Goal: Task Accomplishment & Management: Use online tool/utility

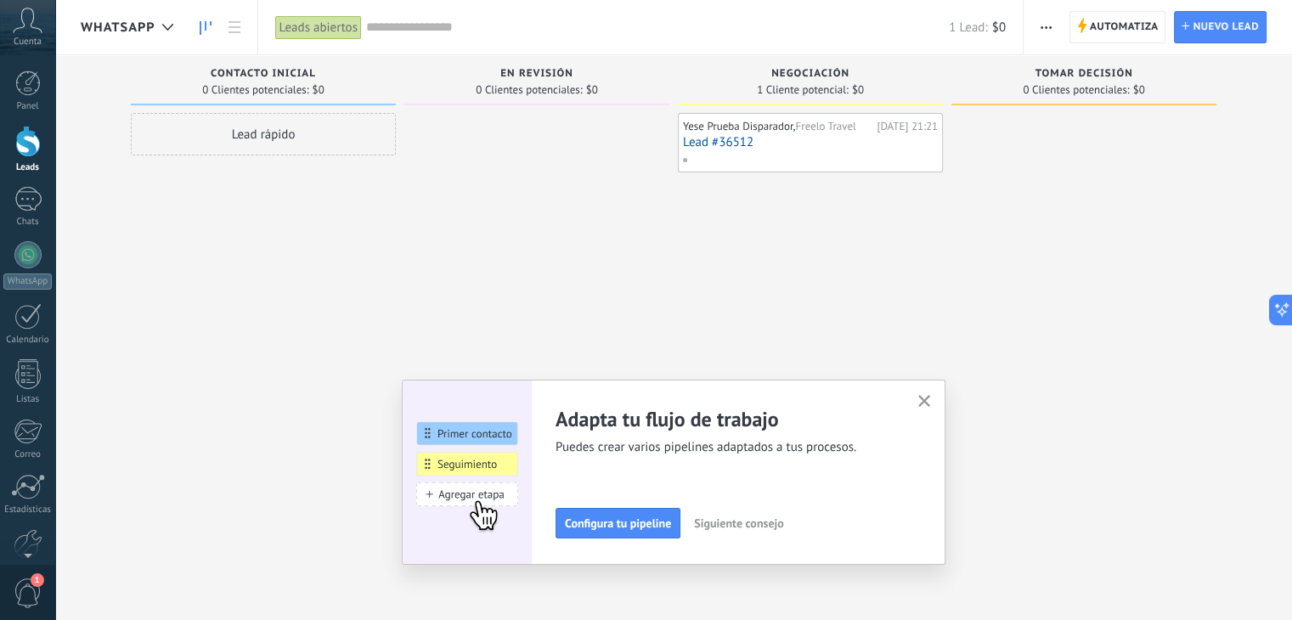
scroll to position [17, 0]
click at [531, 76] on span "En Revisión" at bounding box center [536, 74] width 73 height 12
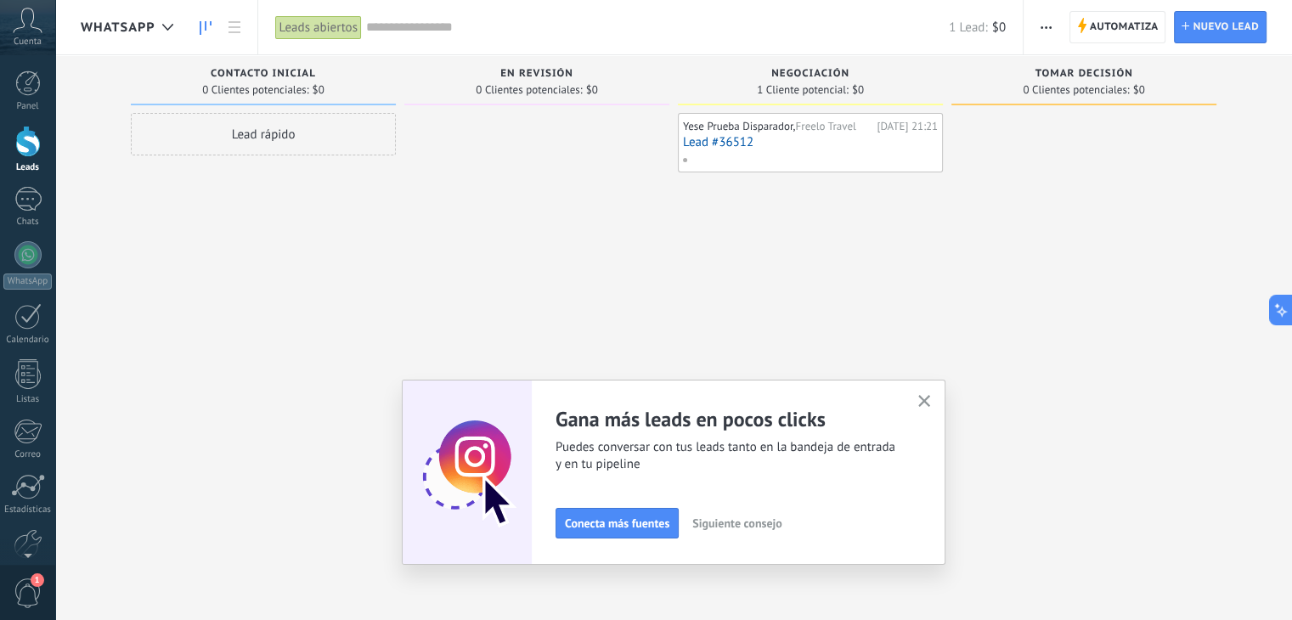
click at [538, 76] on span "En Revisión" at bounding box center [536, 74] width 73 height 12
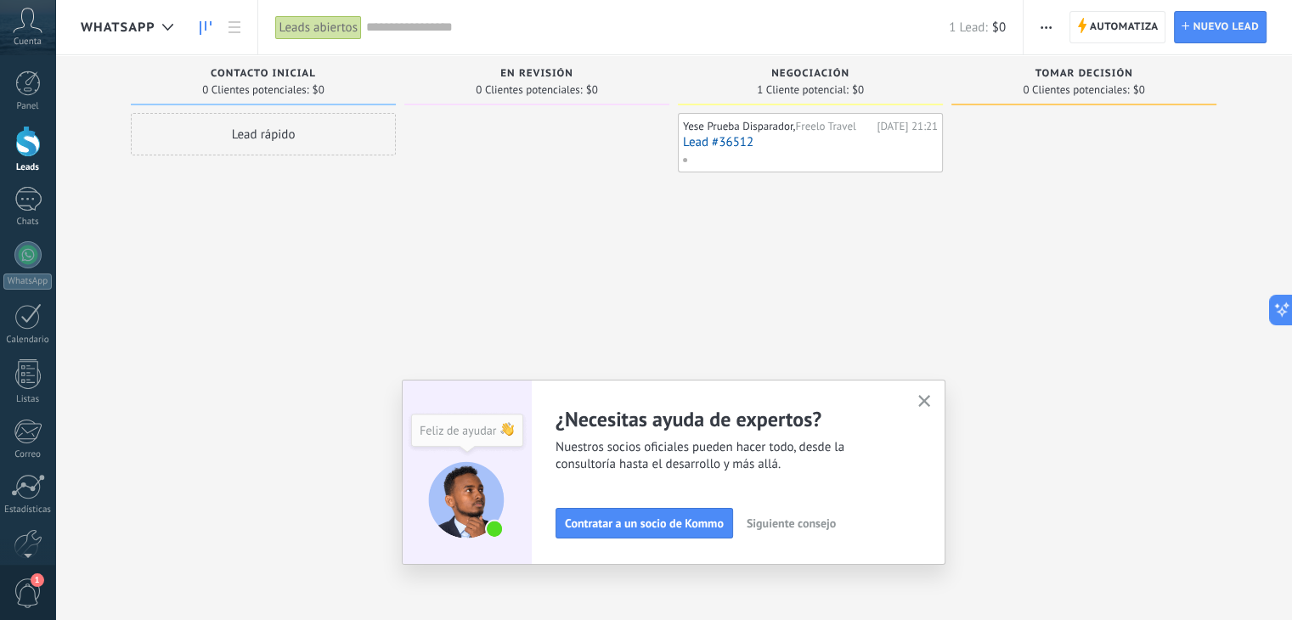
click at [793, 529] on span "Siguiente consejo" at bounding box center [791, 523] width 89 height 12
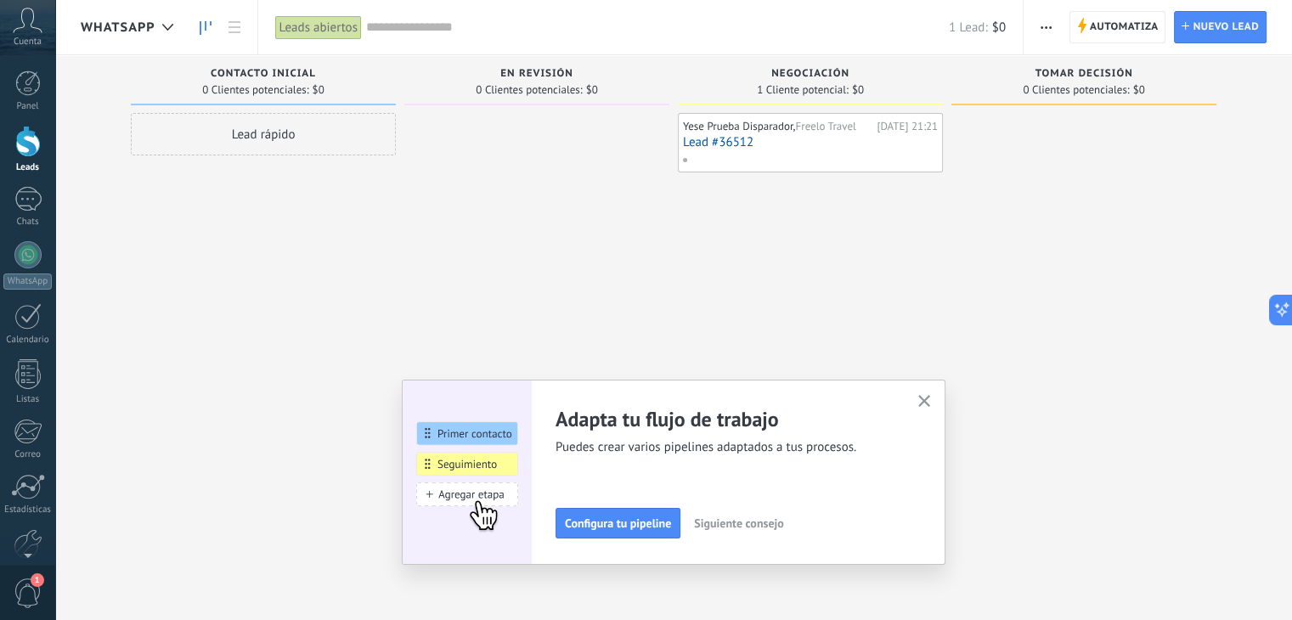
click at [781, 525] on span "Siguiente consejo" at bounding box center [738, 523] width 89 height 12
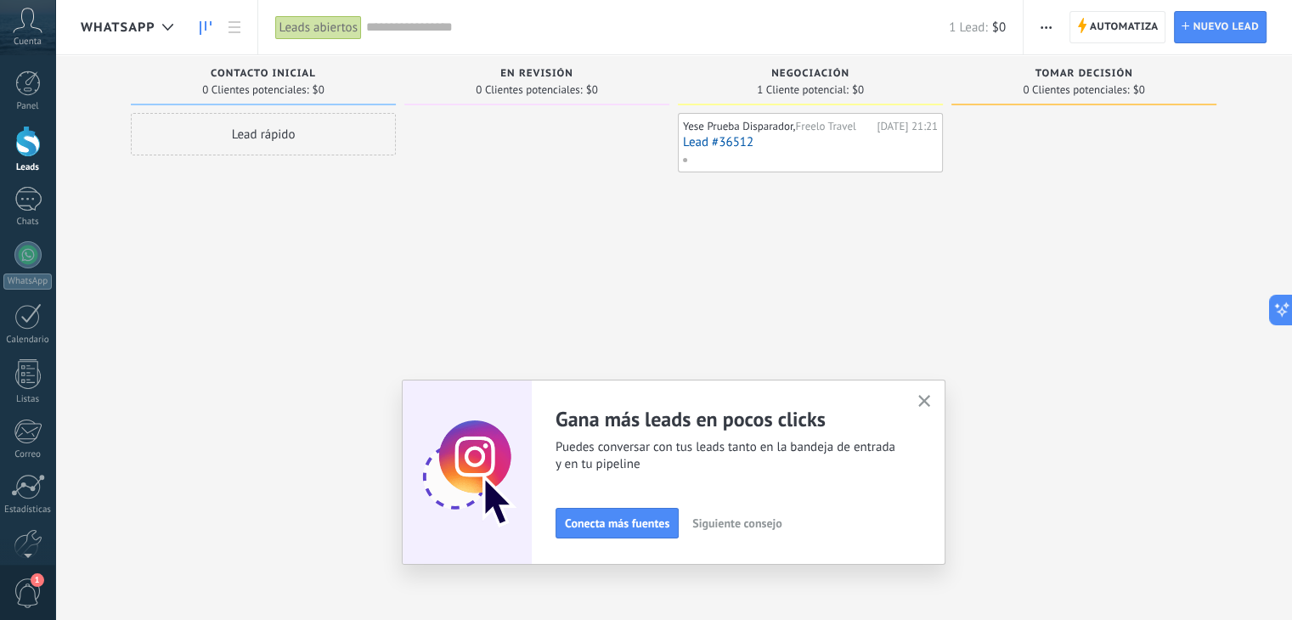
click at [781, 525] on span "Siguiente consejo" at bounding box center [736, 523] width 89 height 12
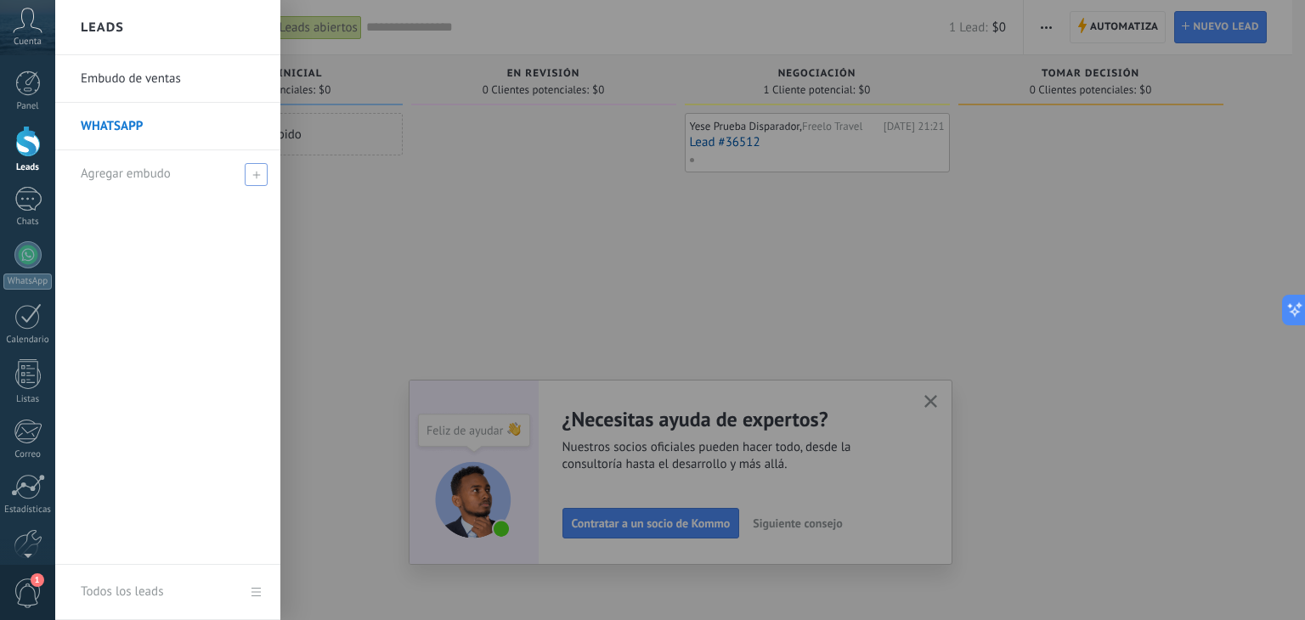
click at [249, 174] on span at bounding box center [256, 174] width 23 height 23
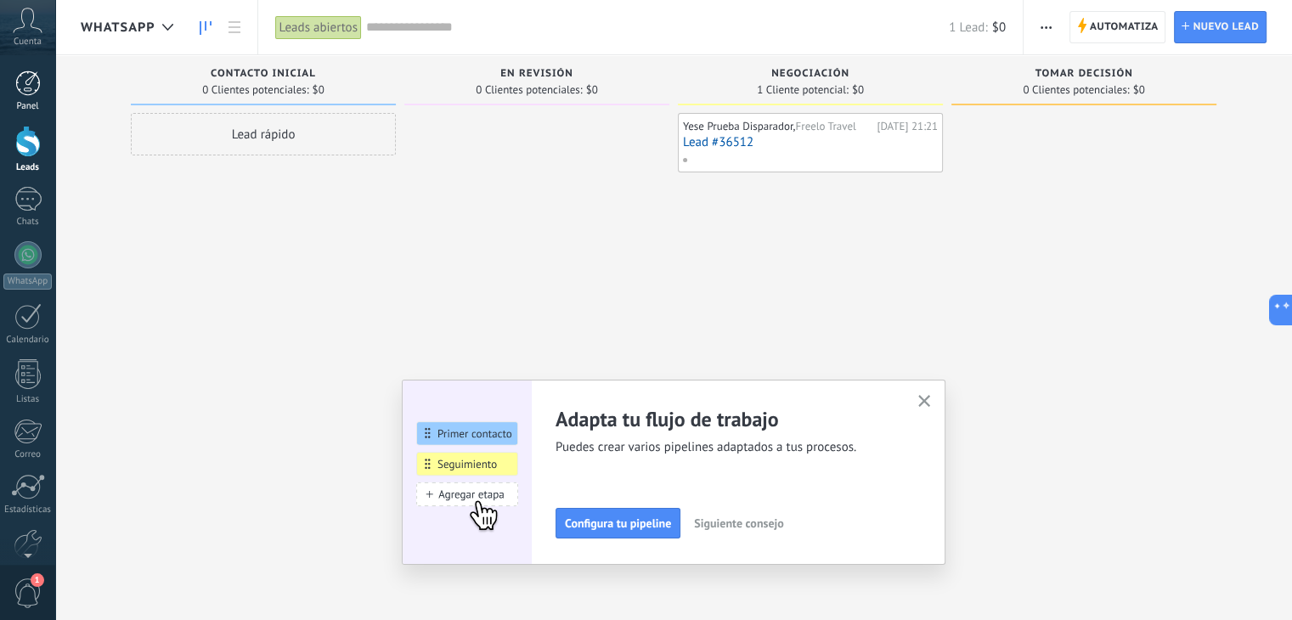
click at [26, 99] on link "Panel" at bounding box center [27, 91] width 55 height 42
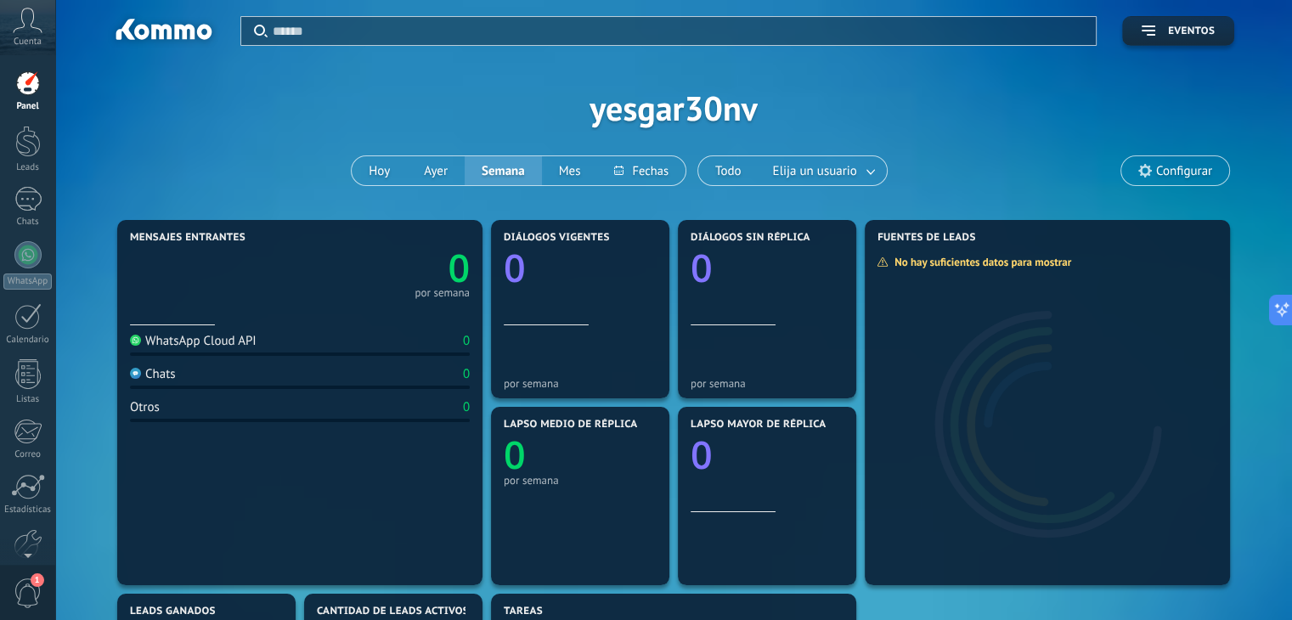
click at [159, 412] on div "Otros" at bounding box center [145, 407] width 30 height 16
click at [28, 202] on div at bounding box center [27, 199] width 27 height 25
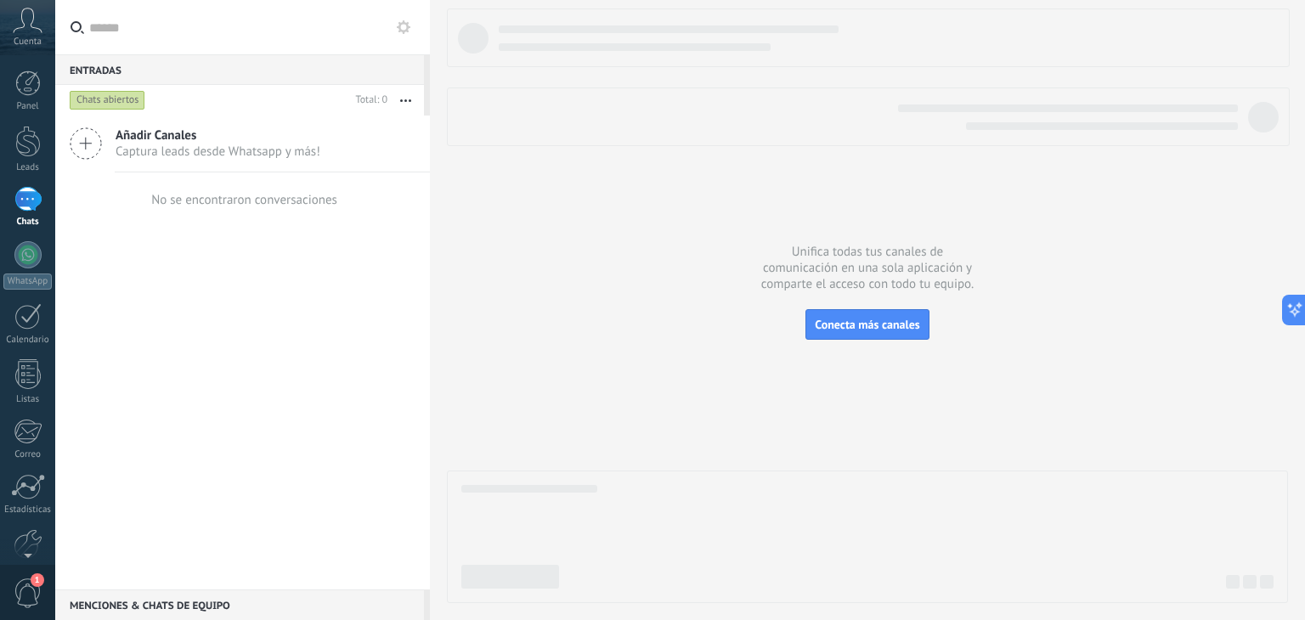
click at [145, 140] on span "Añadir Canales" at bounding box center [218, 135] width 205 height 16
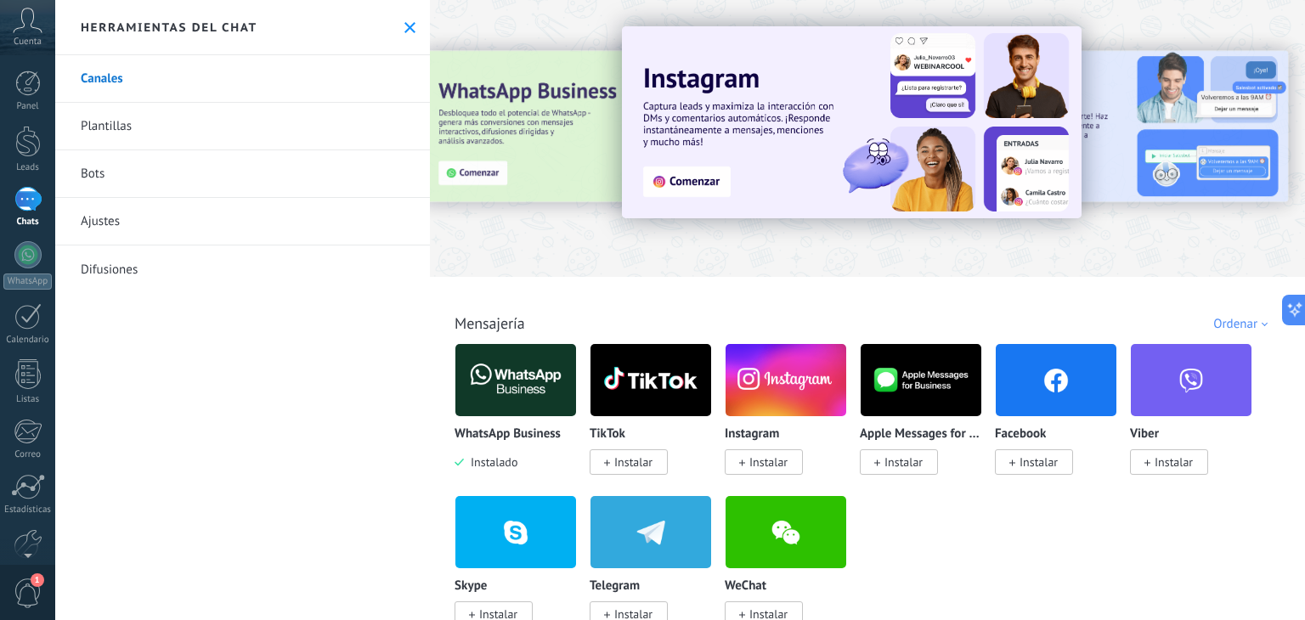
click at [111, 123] on link "Plantillas" at bounding box center [242, 127] width 375 height 48
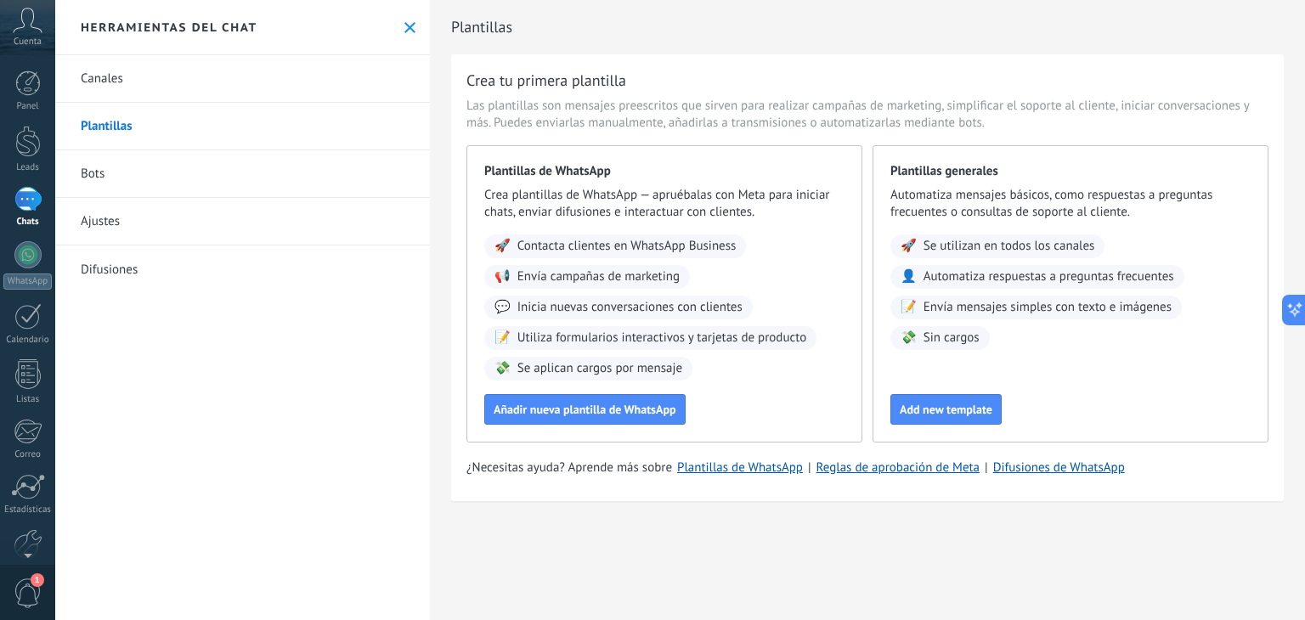
click at [127, 67] on link "Canales" at bounding box center [242, 79] width 375 height 48
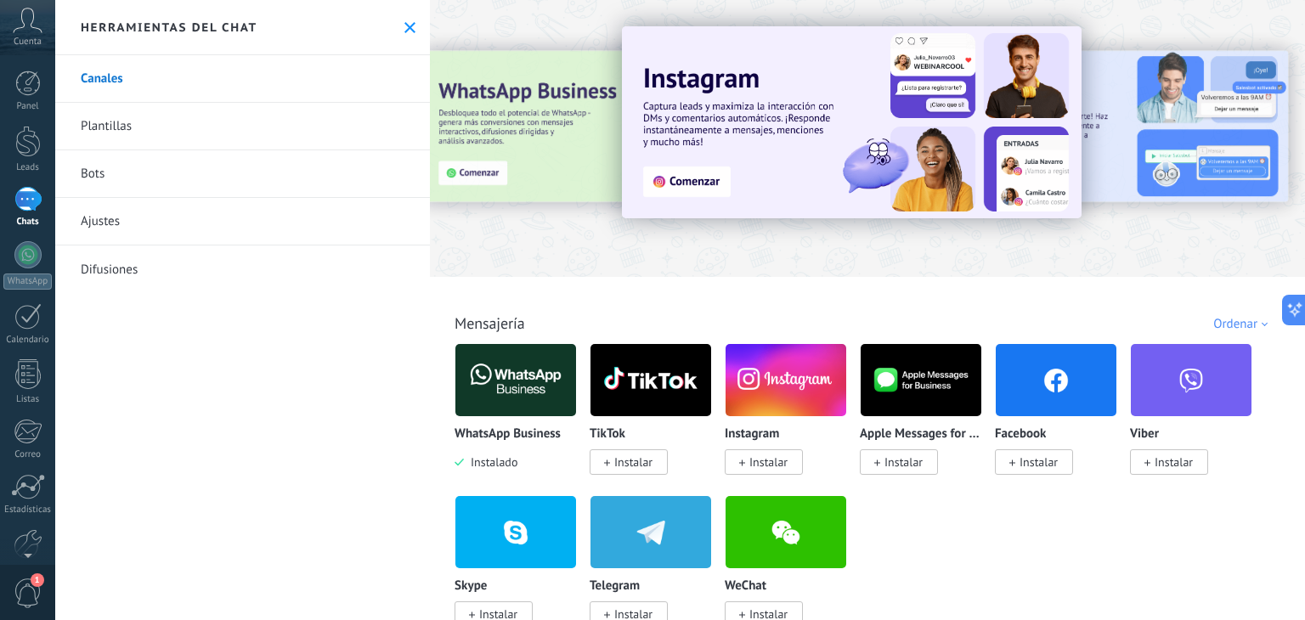
click at [561, 99] on div at bounding box center [451, 137] width 372 height 153
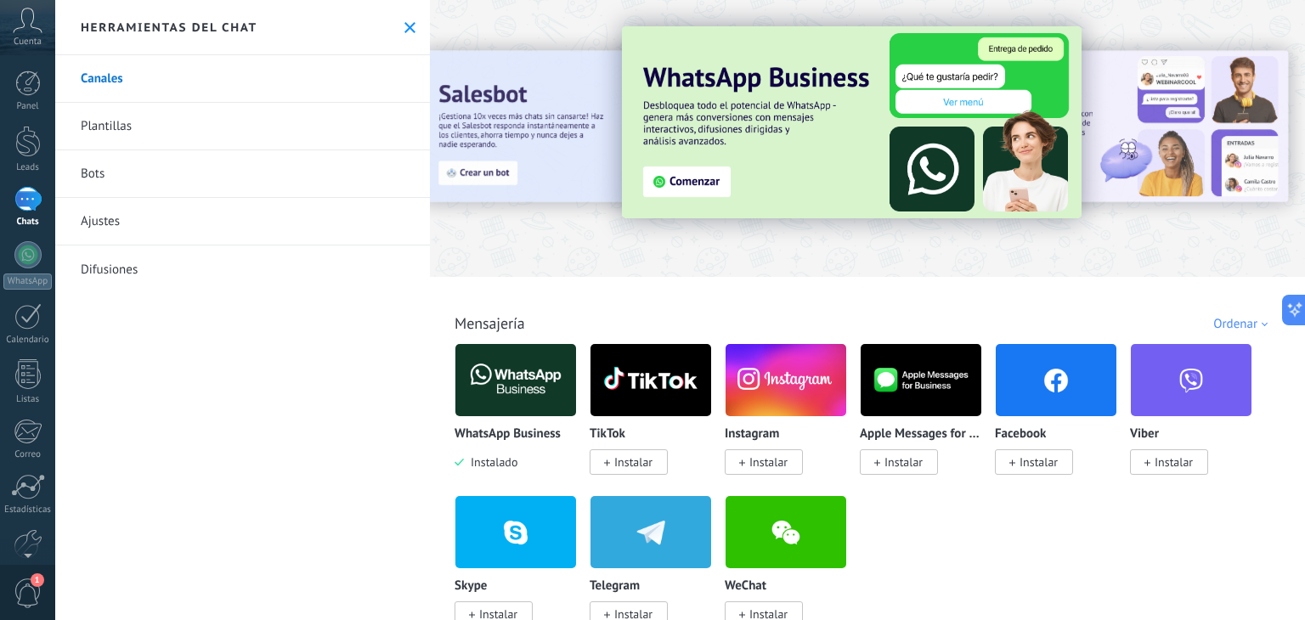
click at [1198, 133] on div at bounding box center [1288, 137] width 382 height 153
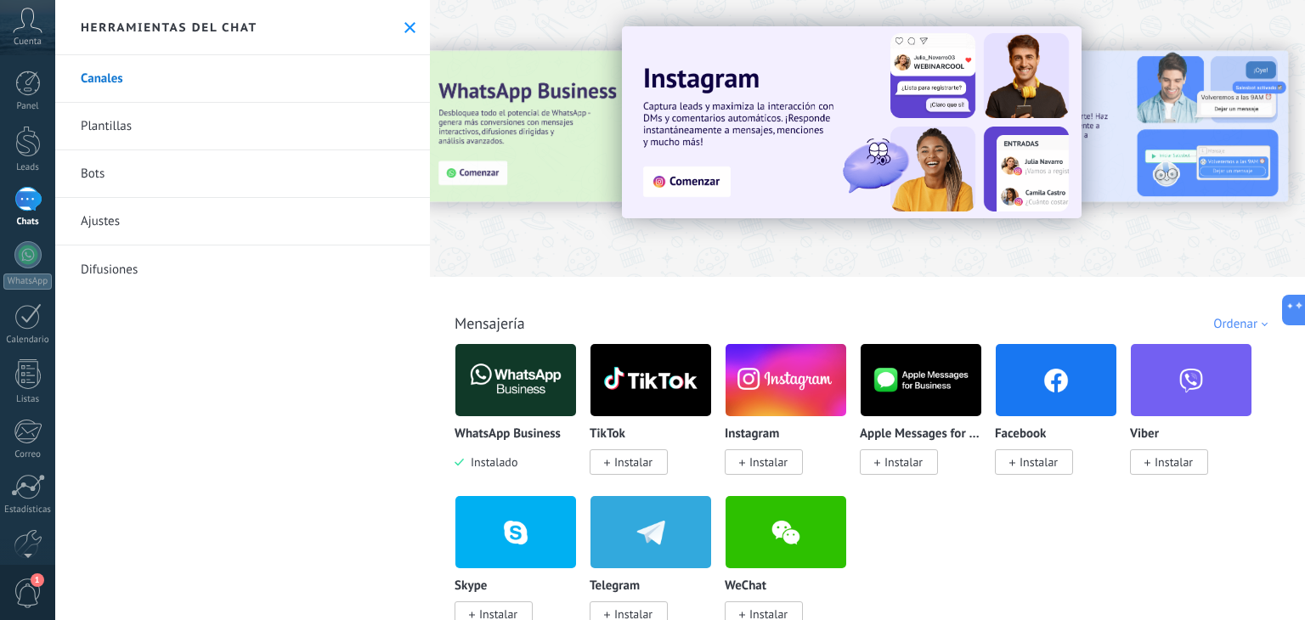
click at [1218, 119] on div at bounding box center [1288, 137] width 382 height 153
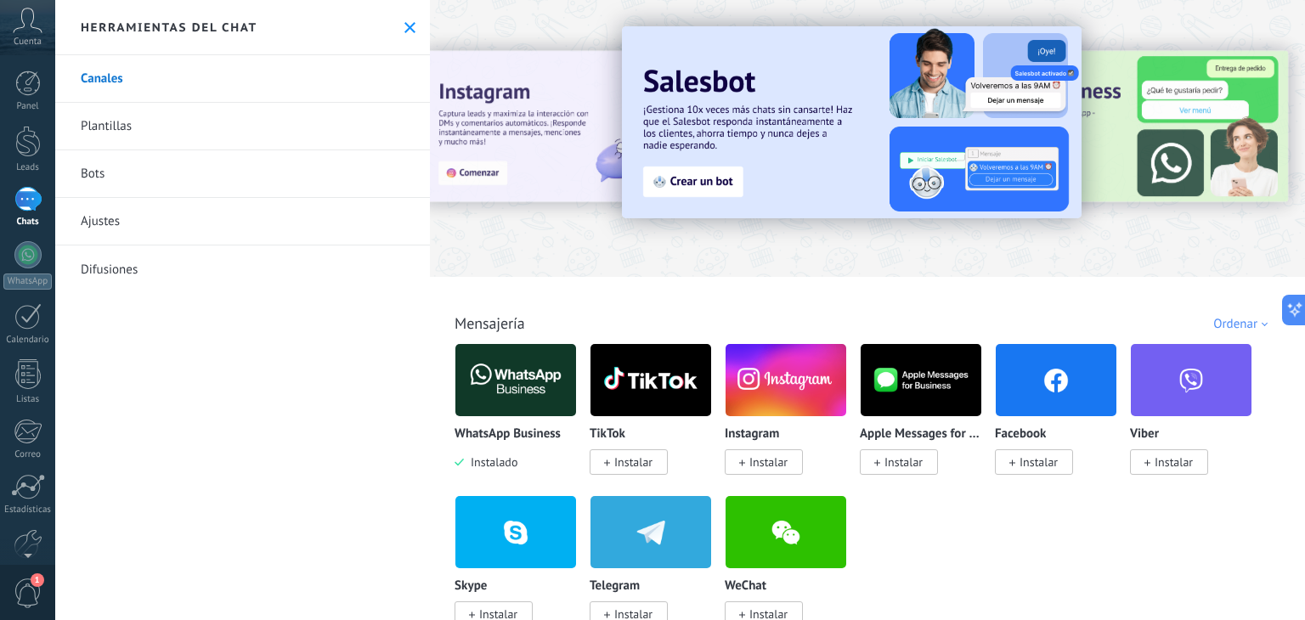
click at [697, 188] on img at bounding box center [852, 122] width 460 height 192
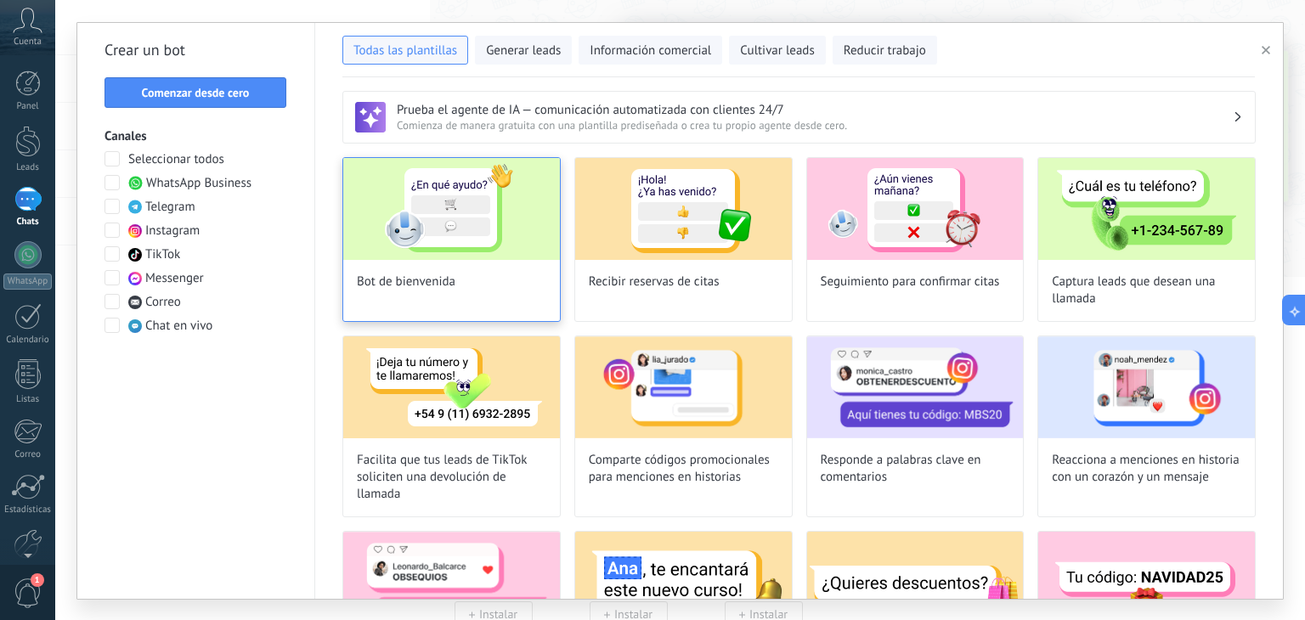
click at [464, 249] on img at bounding box center [451, 209] width 217 height 102
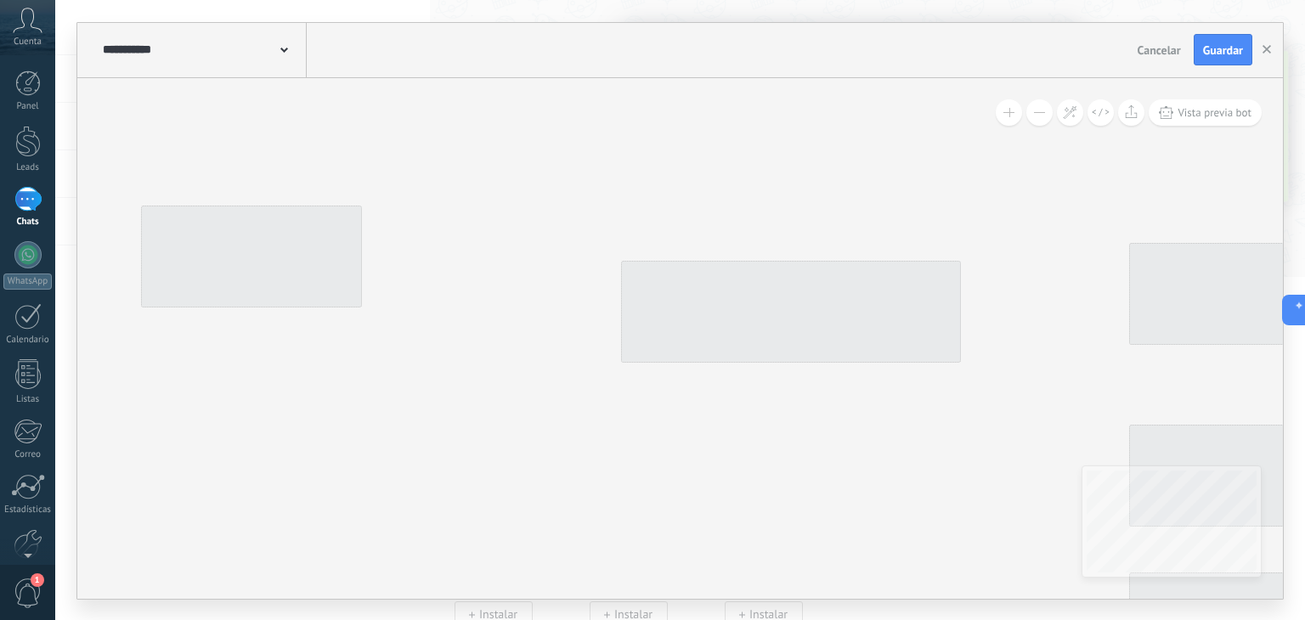
type input "**********"
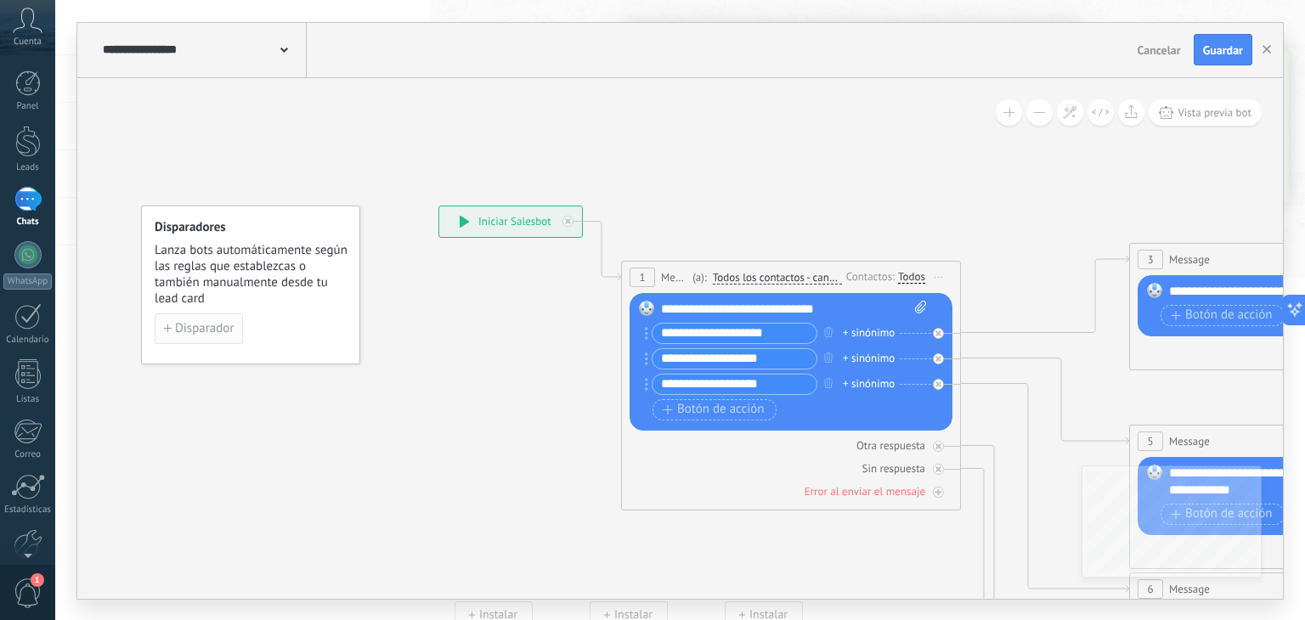
click at [201, 330] on span "Disparador" at bounding box center [204, 329] width 59 height 12
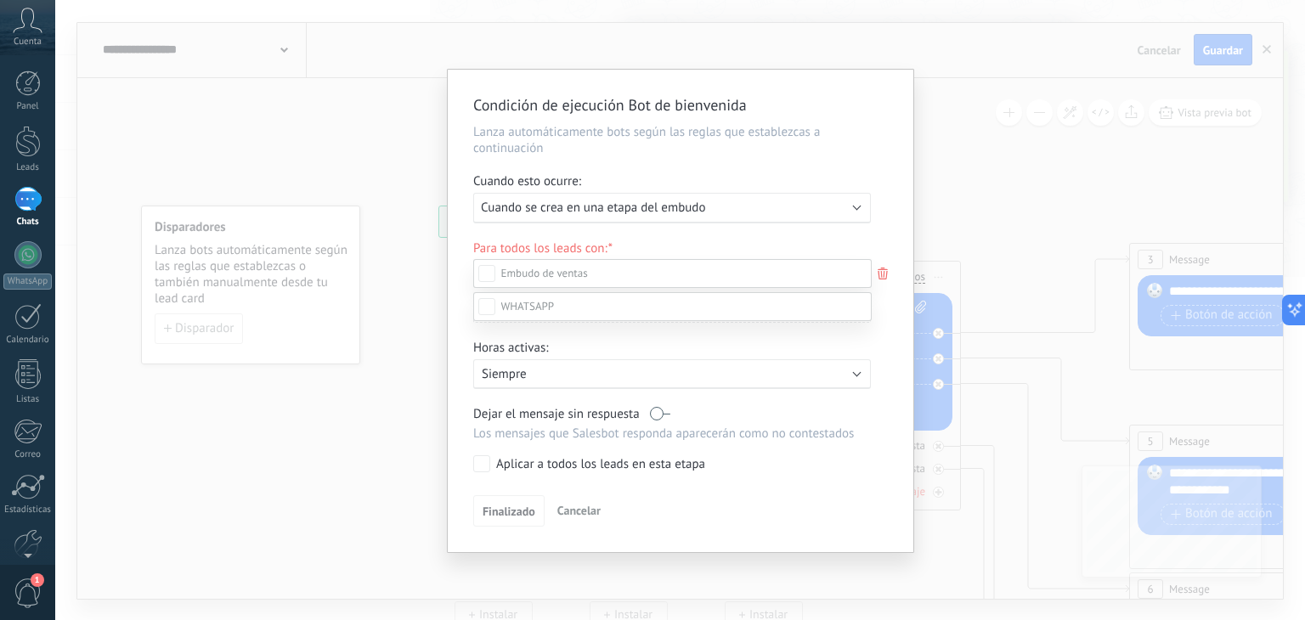
click at [713, 212] on div at bounding box center [679, 310] width 1249 height 620
click at [626, 256] on div "Para todos los leads con: Estatus: Leads Entrantes Contacto inicial Negociación…" at bounding box center [680, 287] width 415 height 95
click at [0, 0] on div "Leads Entrantes Contacto inicial Negociación Debate contractual Discusión de co…" at bounding box center [0, 0] width 0 height 0
click at [0, 0] on div "Leads Entrantes" at bounding box center [0, 0] width 0 height 0
click at [853, 245] on div at bounding box center [679, 310] width 1249 height 620
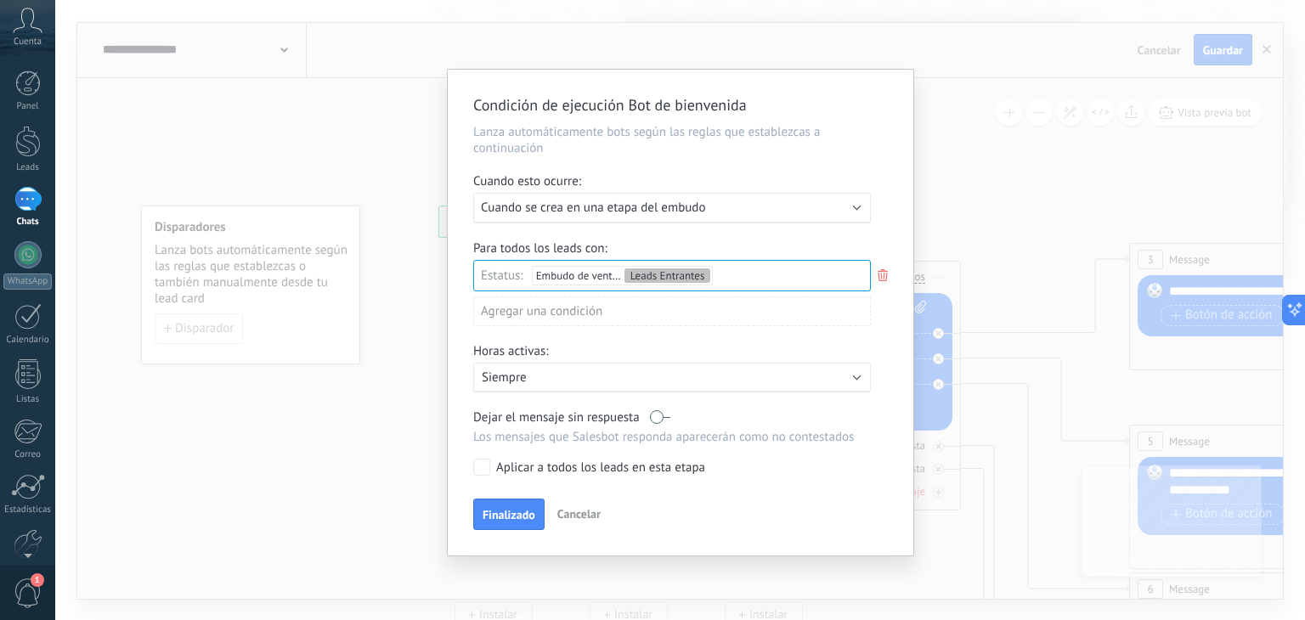
click at [618, 314] on div "Agregar una condición" at bounding box center [672, 311] width 398 height 30
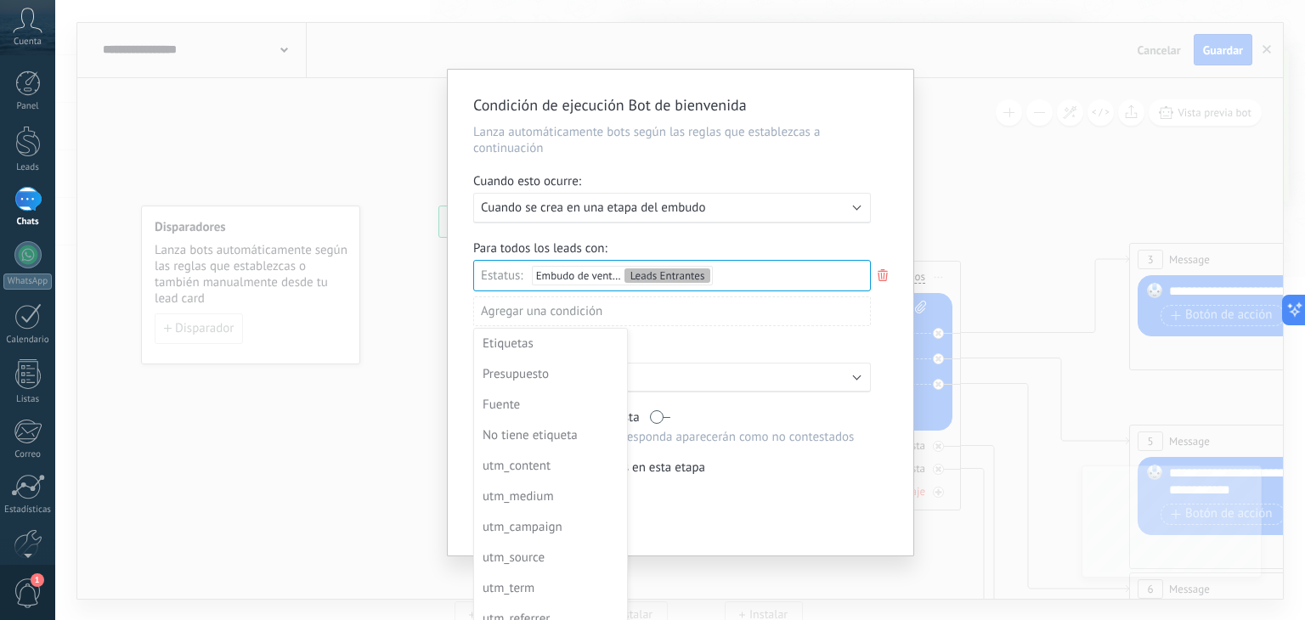
click at [719, 344] on div at bounding box center [680, 313] width 465 height 486
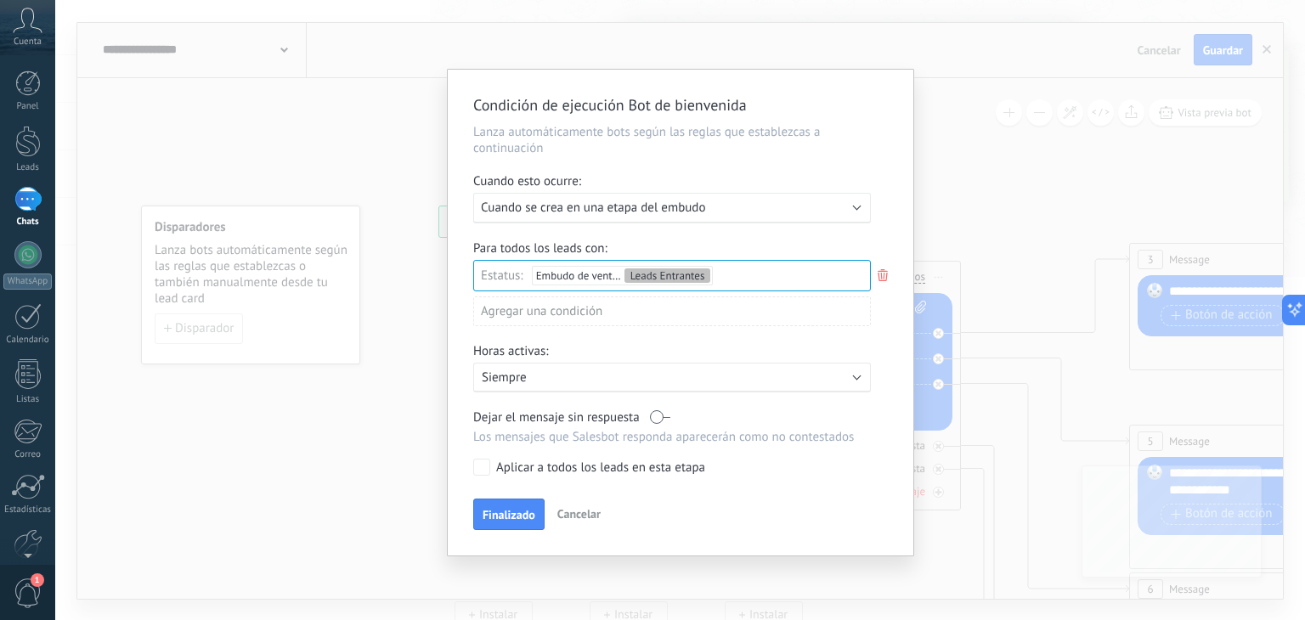
click at [629, 374] on p "Siempre" at bounding box center [630, 377] width 297 height 16
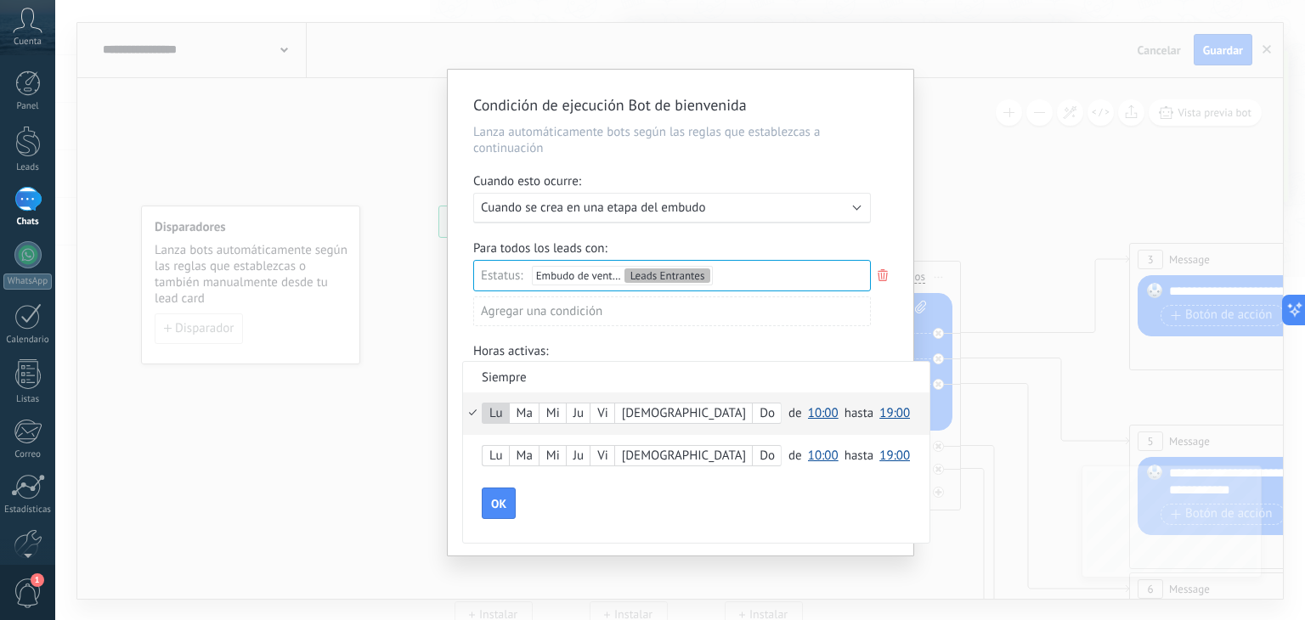
click at [530, 411] on div "Ma" at bounding box center [524, 414] width 29 height 24
click at [808, 412] on span "10:00" at bounding box center [823, 413] width 31 height 16
click at [802, 438] on li "09:00" at bounding box center [828, 426] width 53 height 29
click at [879, 412] on span "19:00" at bounding box center [894, 413] width 31 height 16
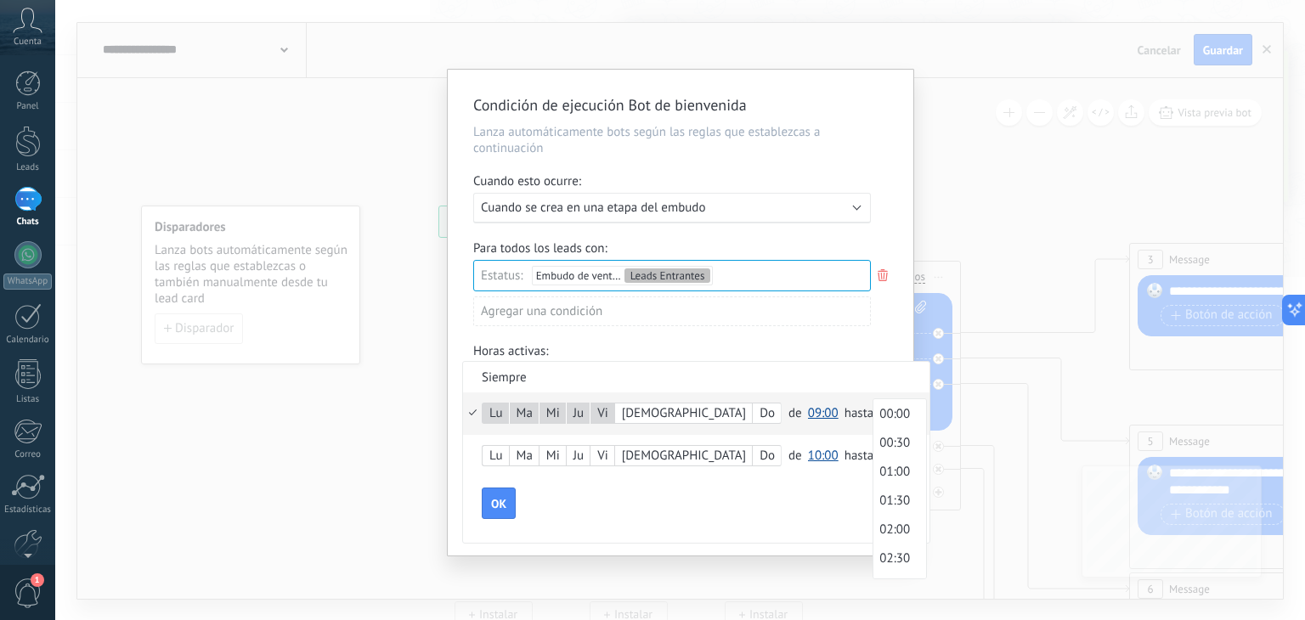
scroll to position [1029, 0]
click at [873, 431] on span "18:00" at bounding box center [897, 424] width 48 height 16
click at [508, 502] on button "OK" at bounding box center [499, 504] width 34 height 32
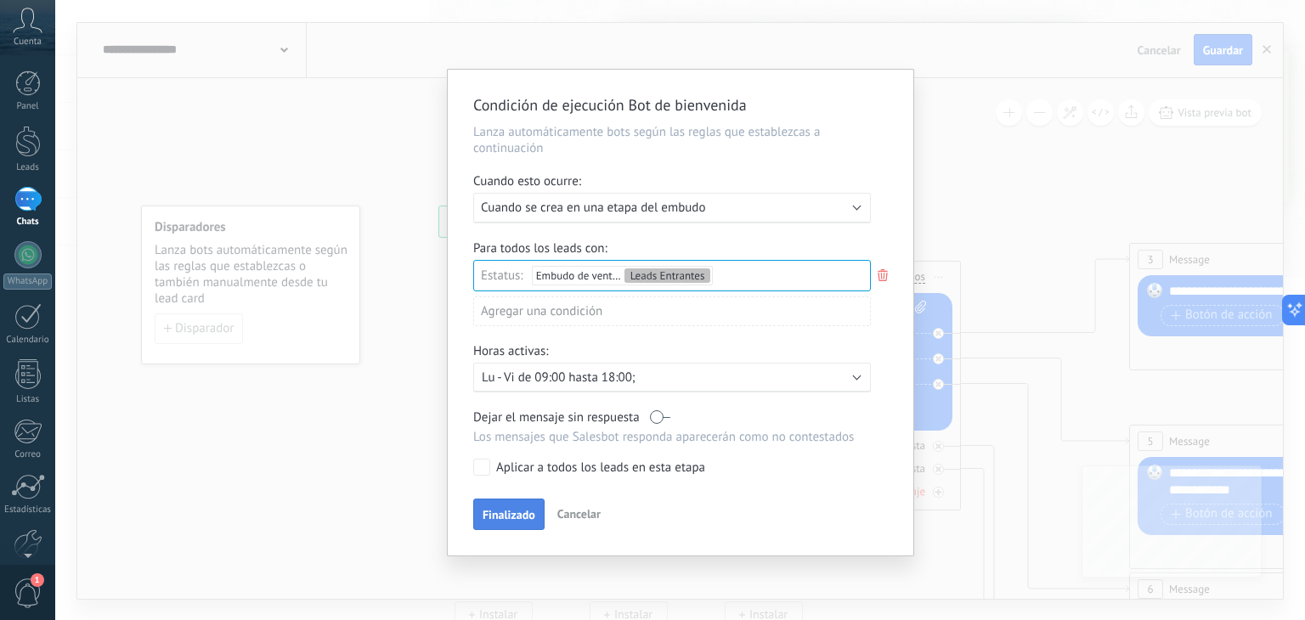
click at [520, 517] on span "Finalizado" at bounding box center [508, 515] width 53 height 12
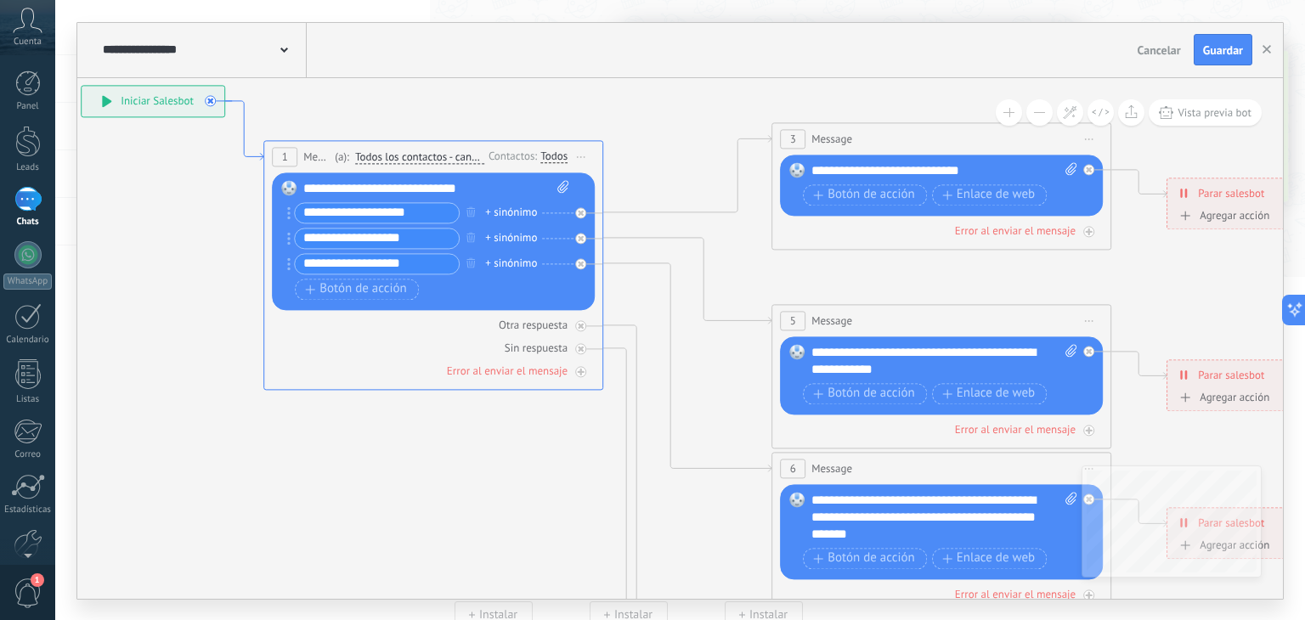
drag, startPoint x: 605, startPoint y: 274, endPoint x: 247, endPoint y: 154, distance: 377.1
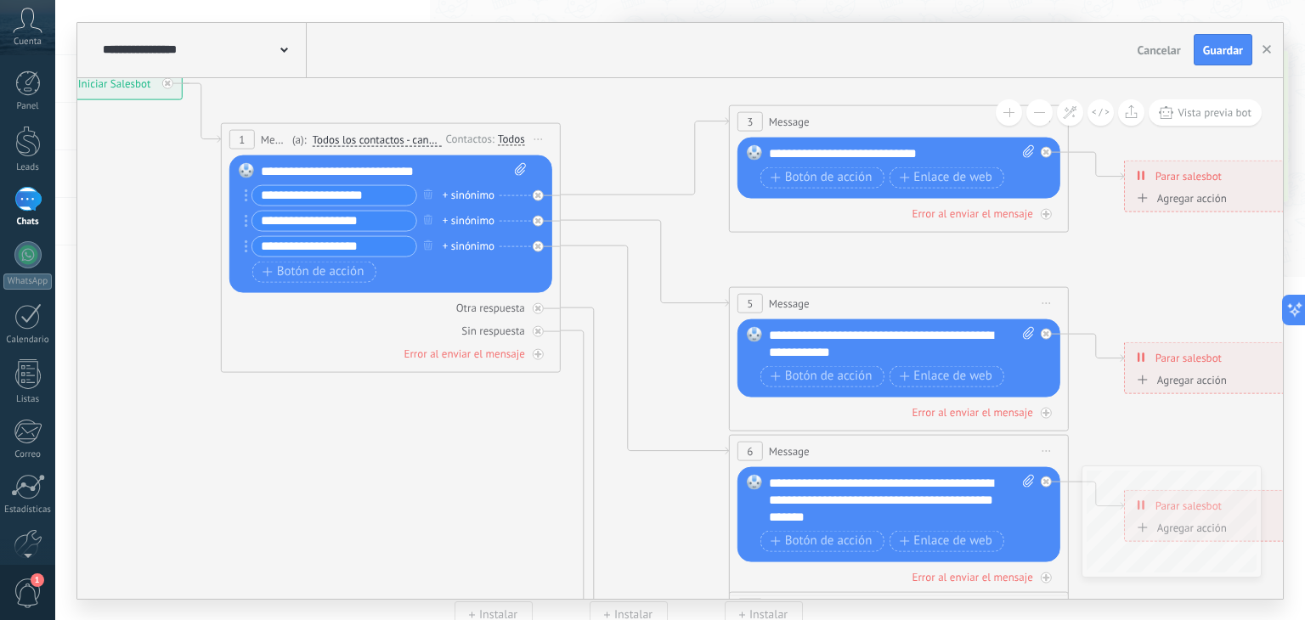
drag, startPoint x: 398, startPoint y: 522, endPoint x: 355, endPoint y: 504, distance: 46.1
click at [355, 504] on icon at bounding box center [938, 499] width 2648 height 1715
click at [897, 510] on div "**********" at bounding box center [902, 499] width 267 height 51
click at [900, 518] on div "**********" at bounding box center [902, 499] width 267 height 51
click at [838, 178] on span "Botón de acción" at bounding box center [821, 178] width 102 height 14
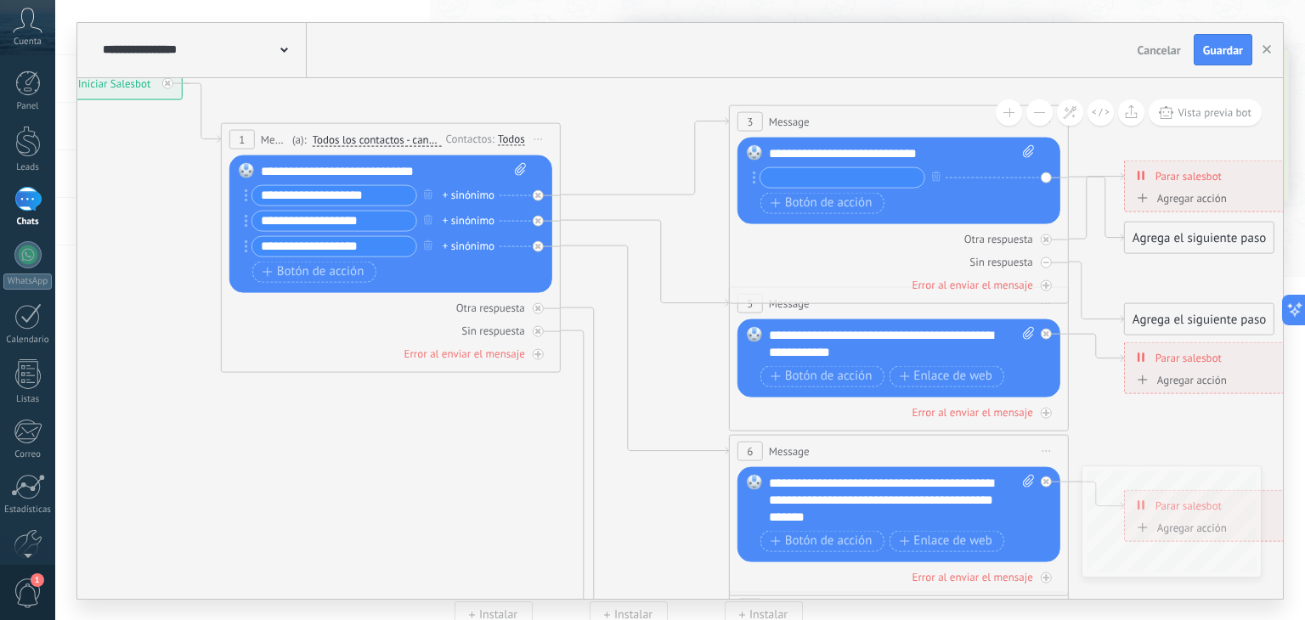
click at [1199, 198] on div "Agregar acción" at bounding box center [1179, 198] width 94 height 13
click at [1199, 198] on button "Conversación marcada como cerrada" at bounding box center [1230, 198] width 212 height 31
click at [1170, 227] on span "Iniciar Salesbot" at bounding box center [1228, 228] width 206 height 16
click at [826, 200] on span "Botón de acción" at bounding box center [821, 203] width 102 height 14
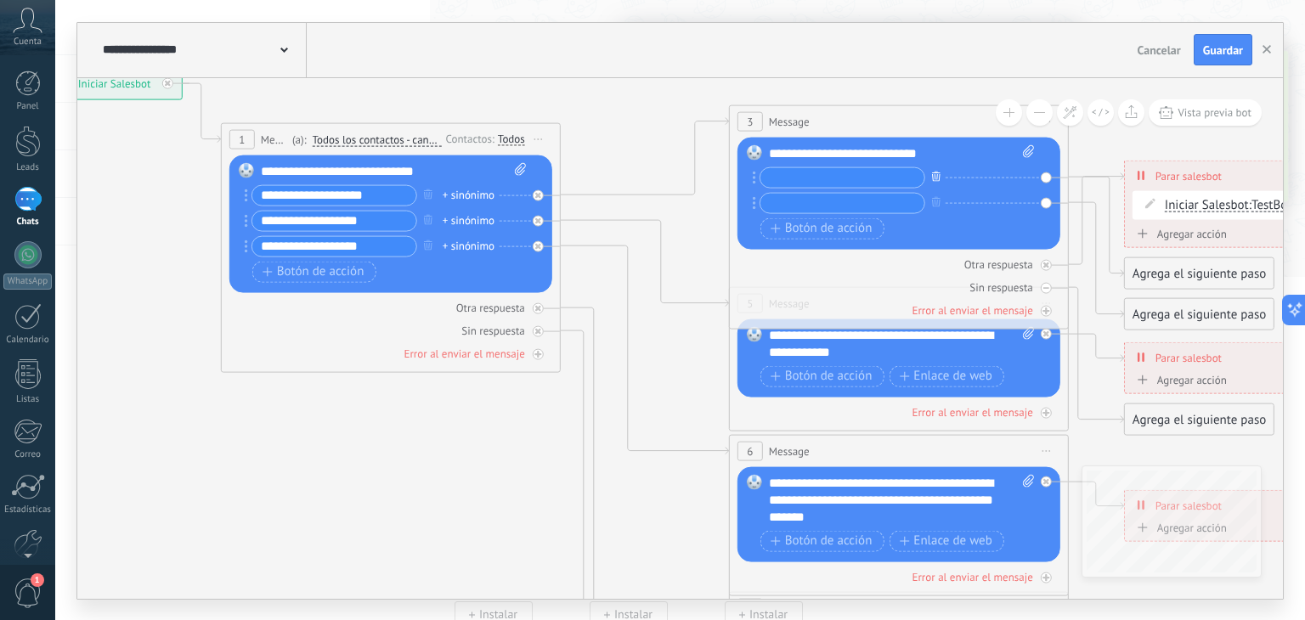
click at [939, 174] on icon "button" at bounding box center [936, 177] width 8 height 10
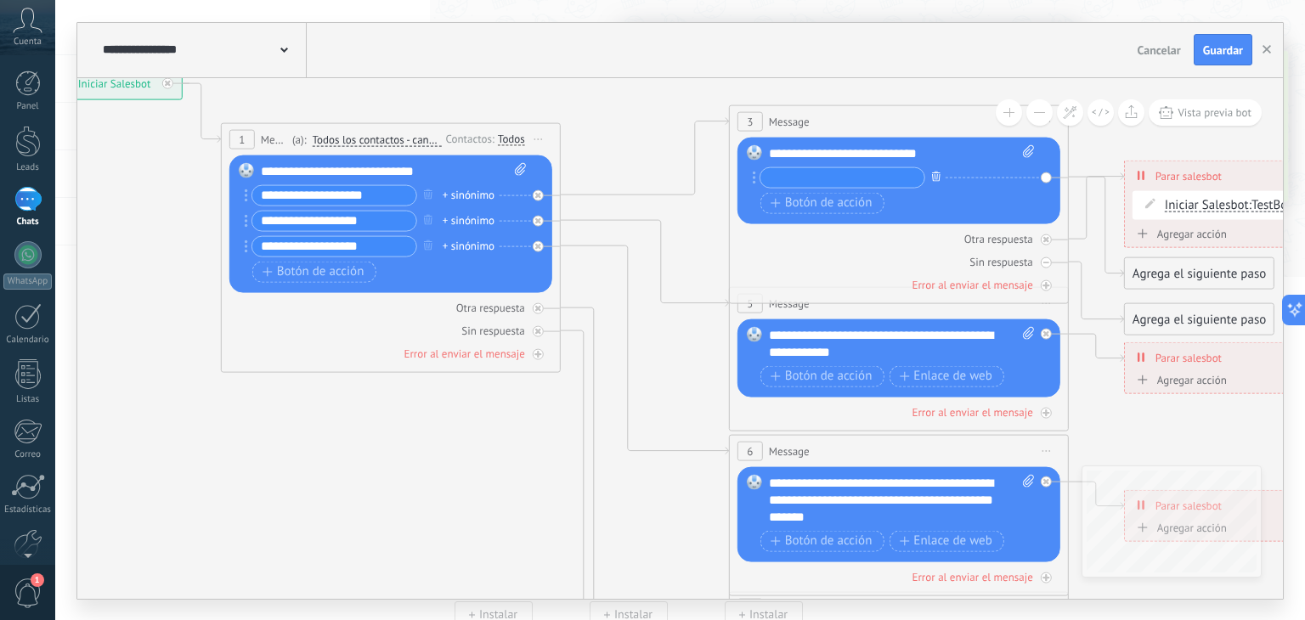
click at [939, 174] on icon "button" at bounding box center [936, 177] width 8 height 10
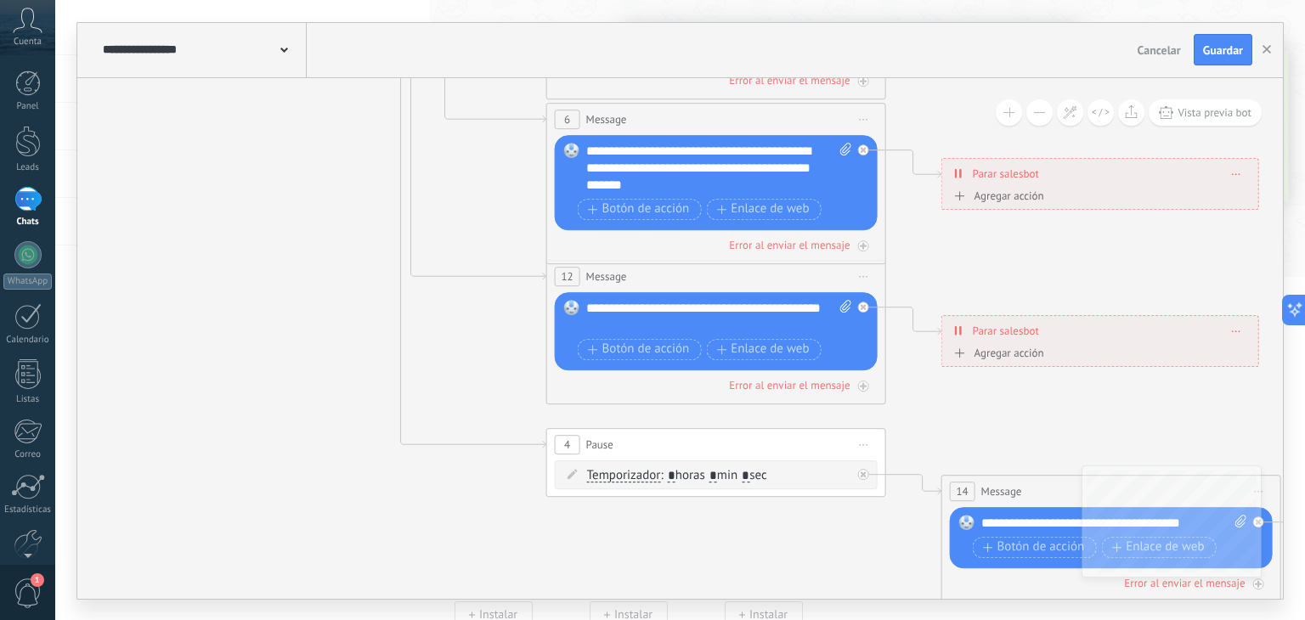
drag, startPoint x: 659, startPoint y: 460, endPoint x: 476, endPoint y: 127, distance: 379.4
click at [476, 127] on icon at bounding box center [755, 168] width 2648 height 1715
click at [1212, 54] on span "Guardar" at bounding box center [1223, 50] width 40 height 12
click at [1222, 66] on div "**********" at bounding box center [679, 50] width 1205 height 55
click at [1264, 52] on use "button" at bounding box center [1266, 49] width 8 height 8
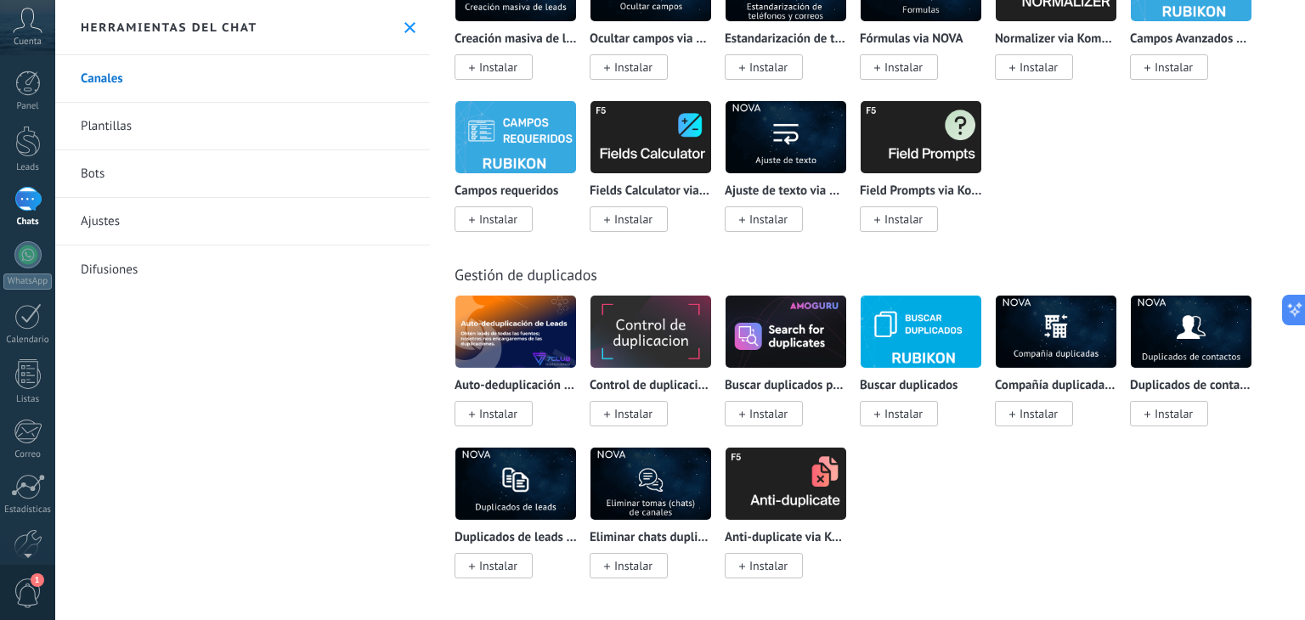
scroll to position [6767, 0]
click at [404, 25] on use at bounding box center [409, 27] width 11 height 11
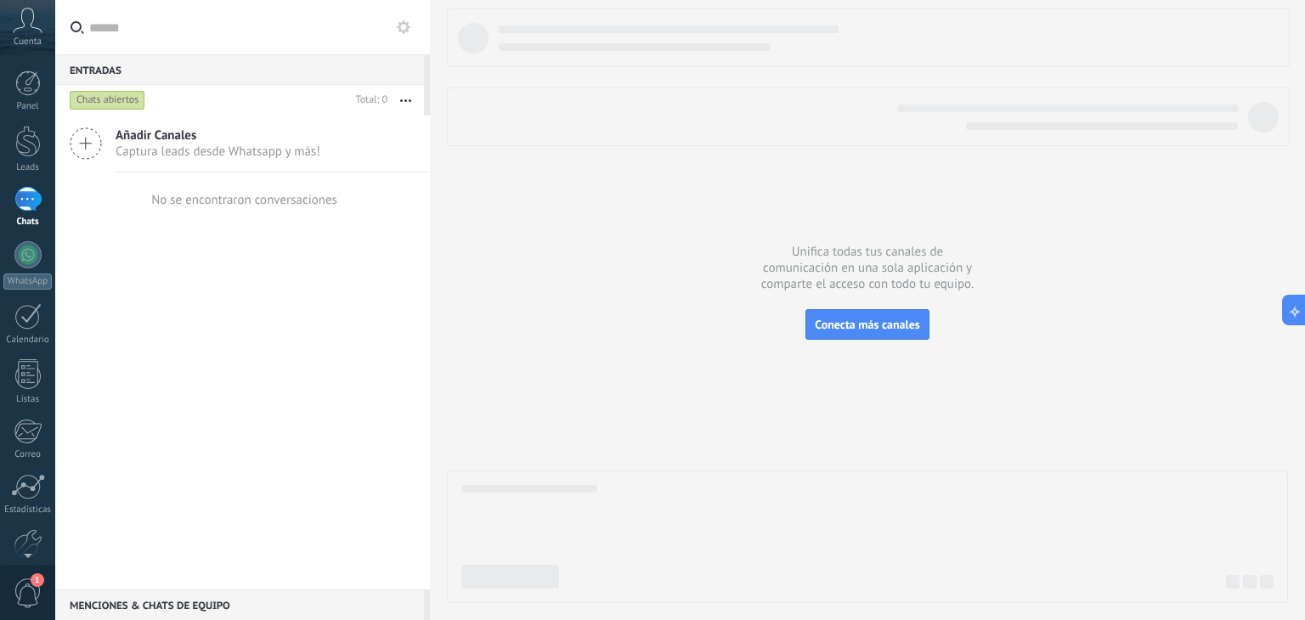
click at [245, 146] on span "Captura leads desde Whatsapp y más!" at bounding box center [218, 152] width 205 height 16
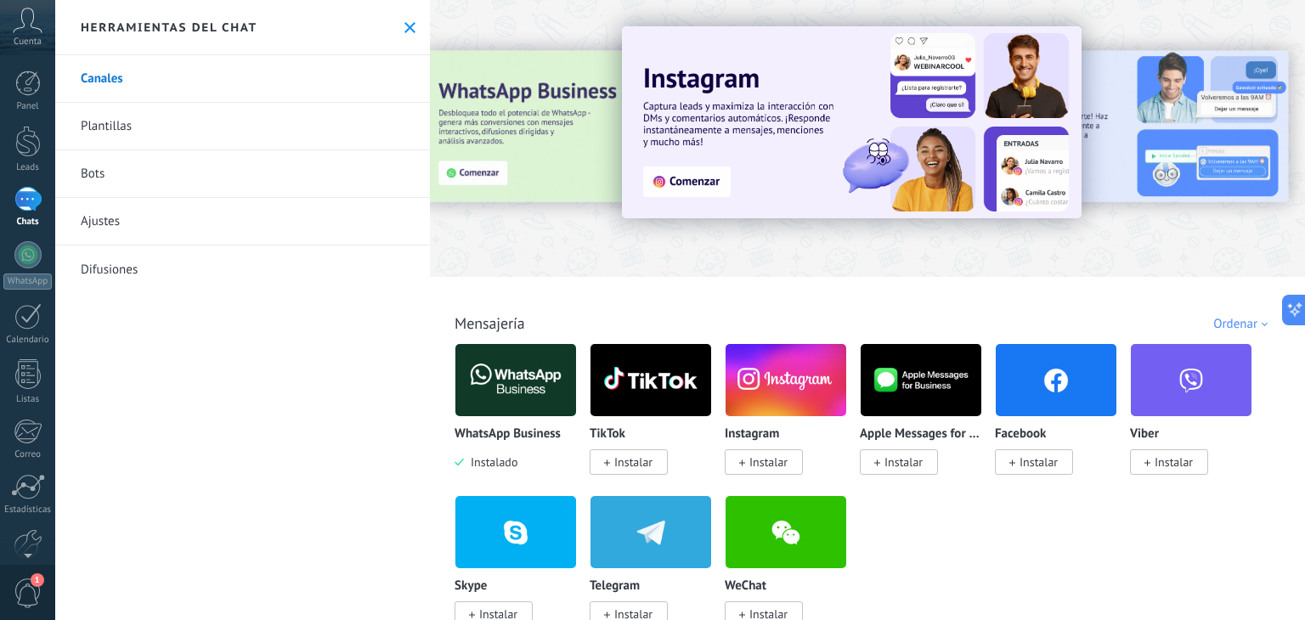
click at [207, 139] on link "Plantillas" at bounding box center [242, 127] width 375 height 48
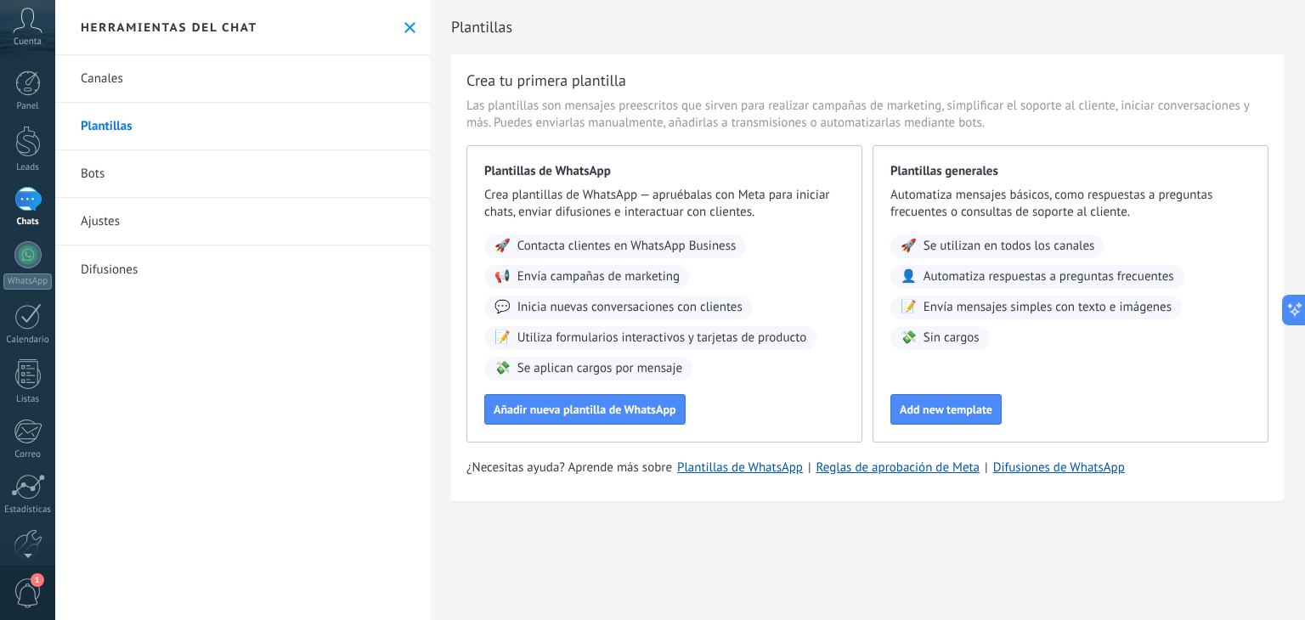
click at [194, 177] on link "Bots" at bounding box center [242, 174] width 375 height 48
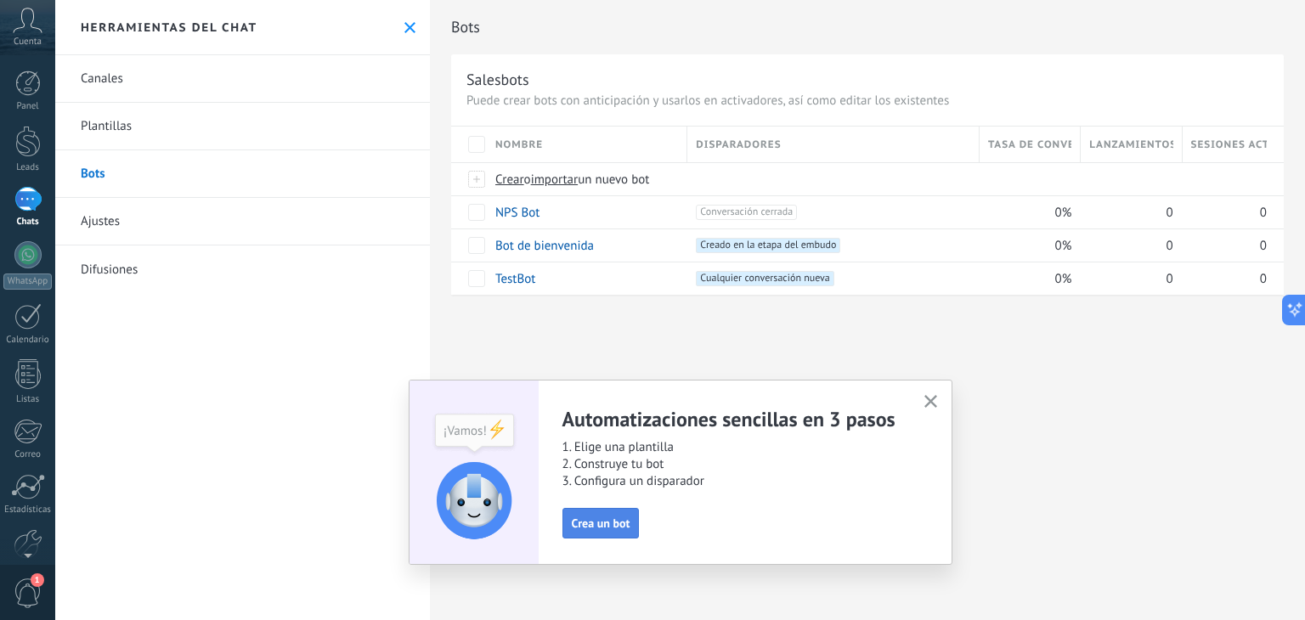
click at [587, 528] on span "Crea un bot" at bounding box center [601, 523] width 59 height 12
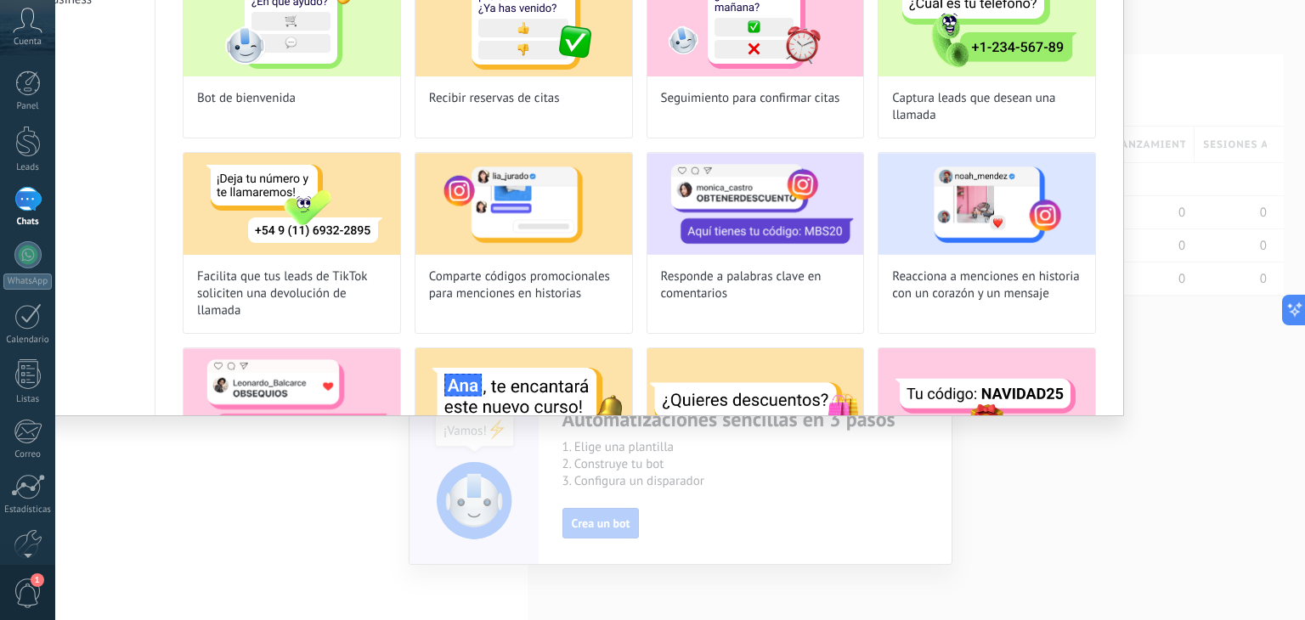
type textarea "***"
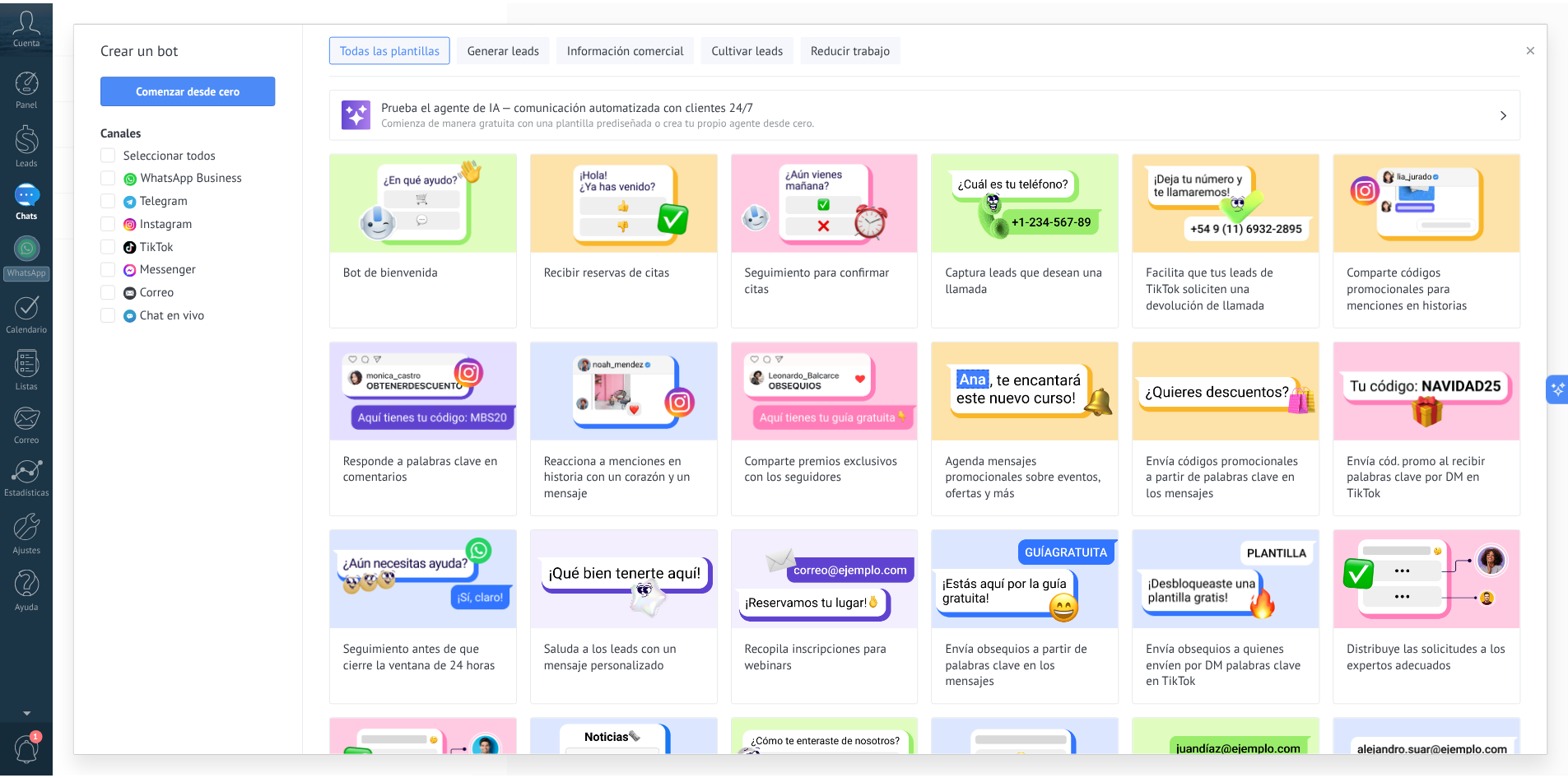
scroll to position [16, 0]
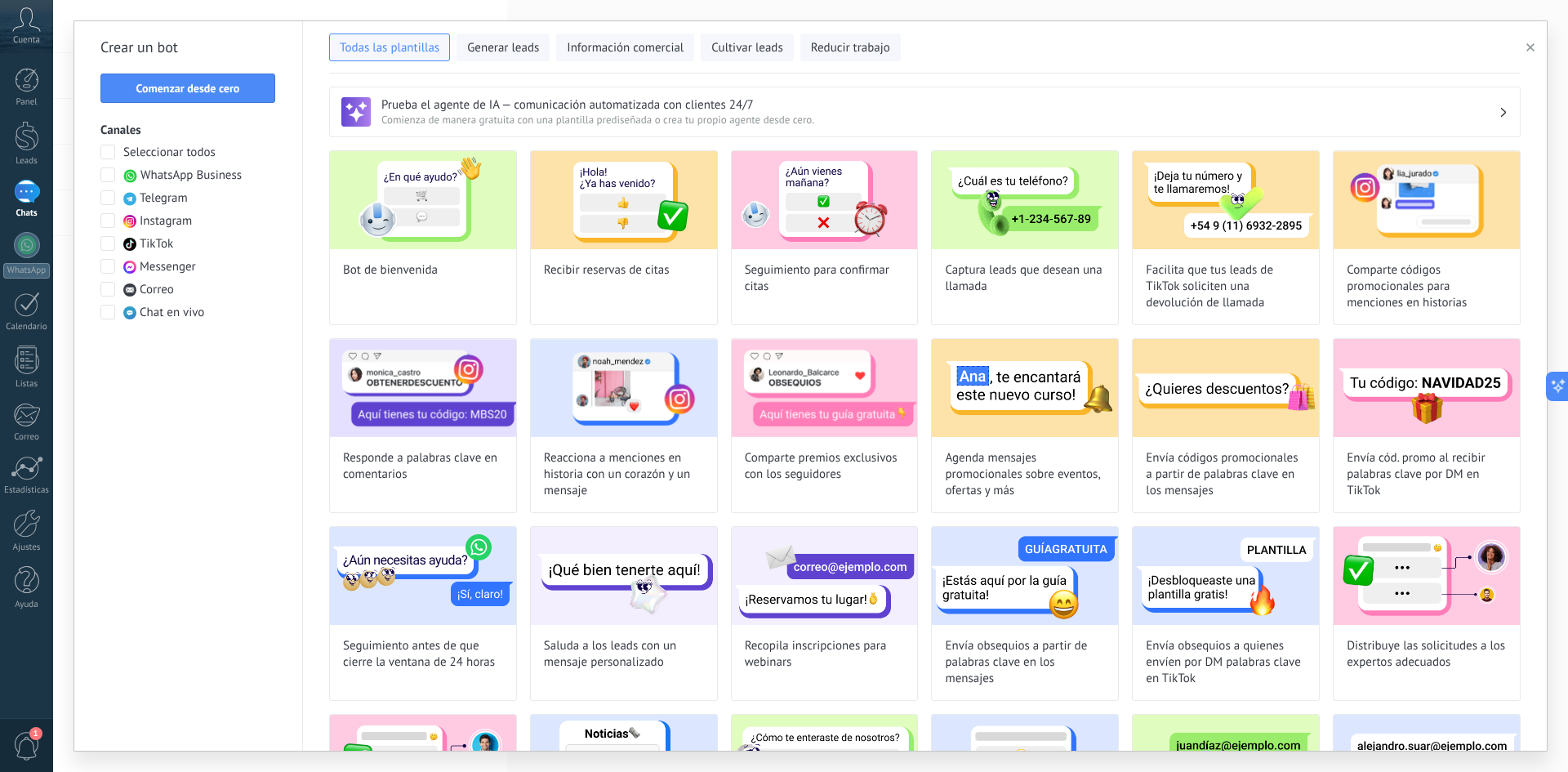
click at [1241, 49] on icon "button" at bounding box center [1531, 47] width 8 height 8
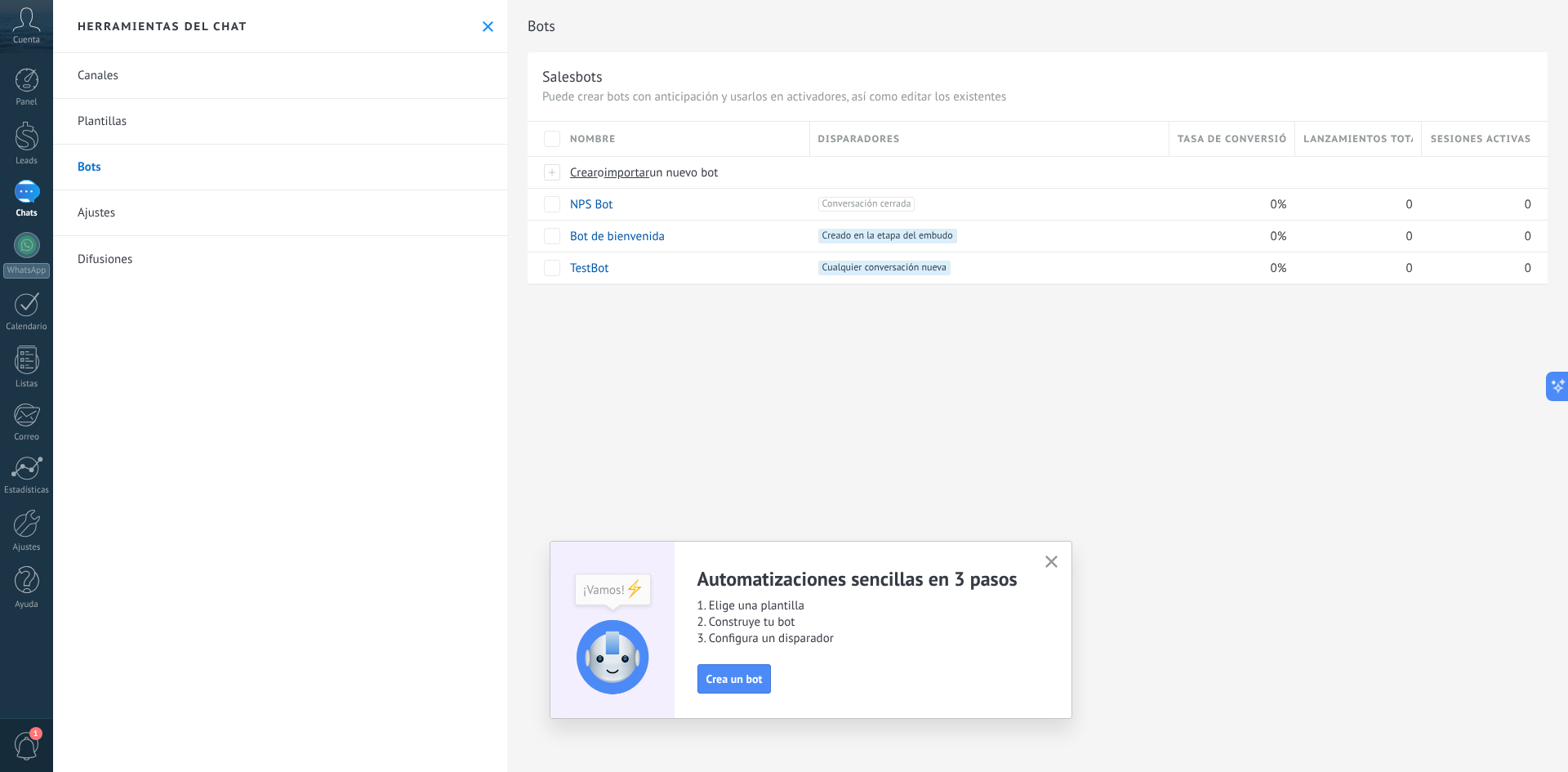
click at [10, 595] on div "1" at bounding box center [26, 745] width 53 height 54
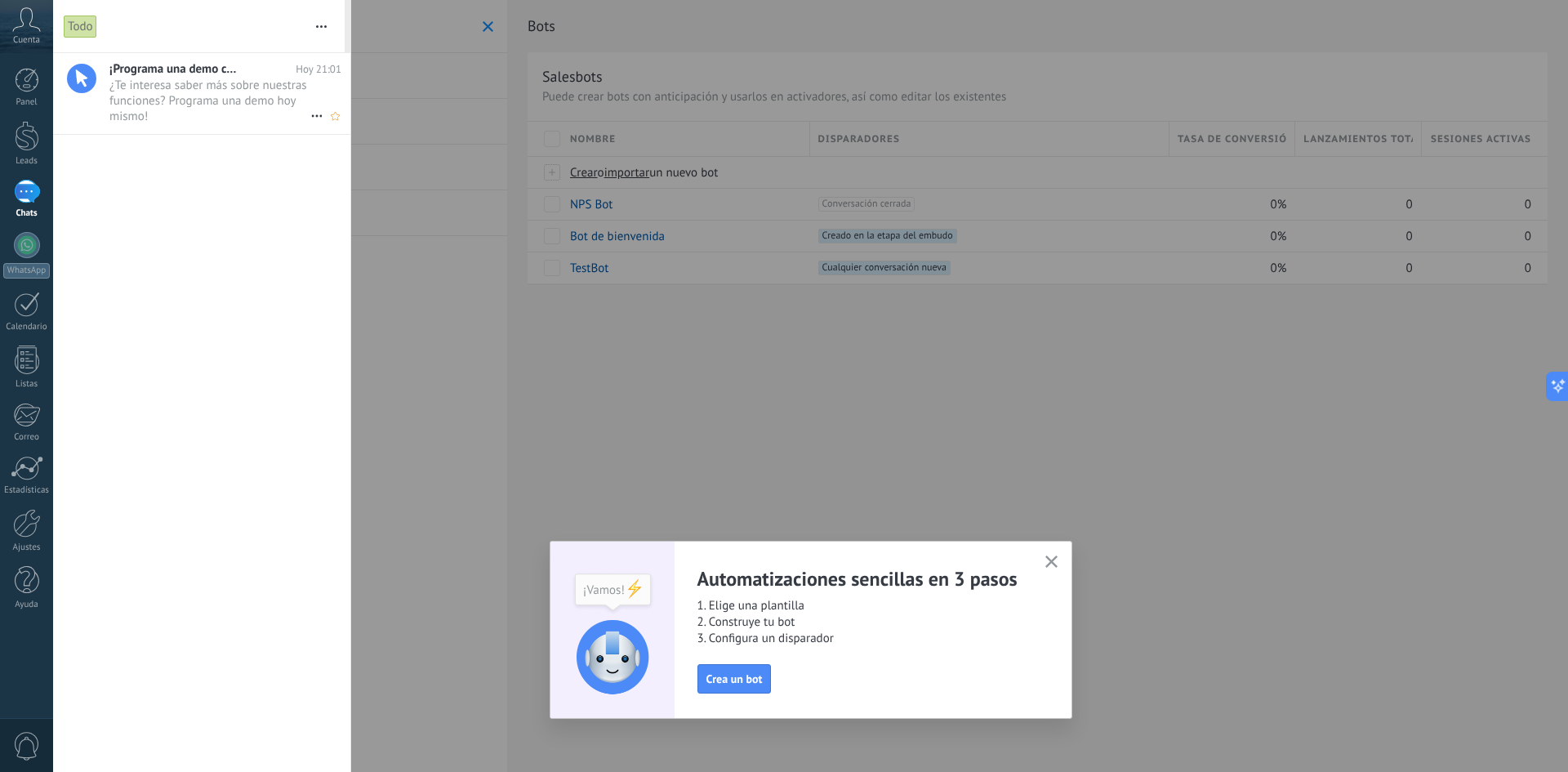
click at [308, 110] on icon at bounding box center [316, 115] width 19 height 19
click at [249, 239] on div at bounding box center [784, 386] width 1568 height 772
click at [19, 595] on link "Ayuda" at bounding box center [26, 588] width 53 height 44
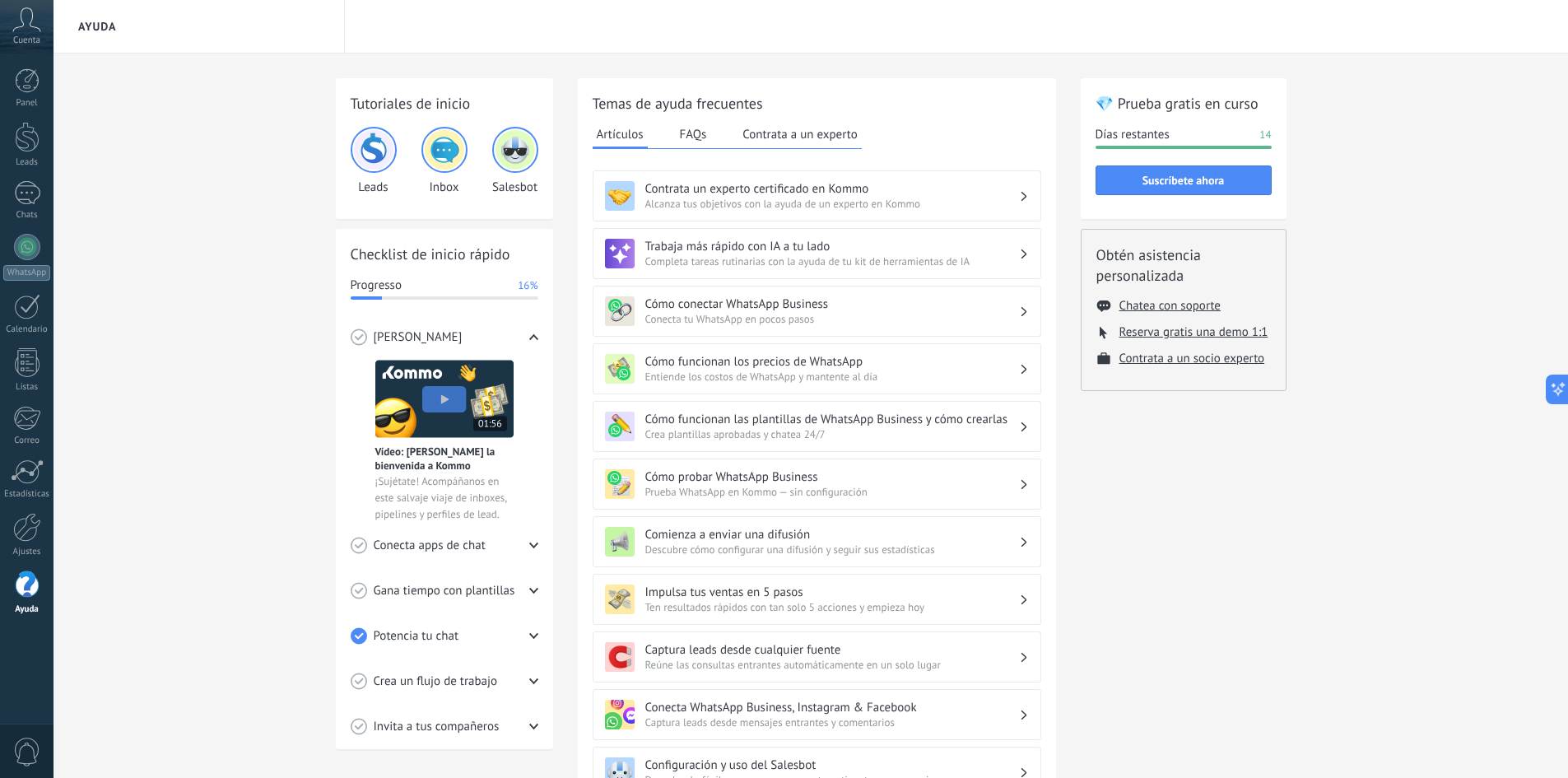
click at [438, 392] on img at bounding box center [444, 398] width 139 height 78
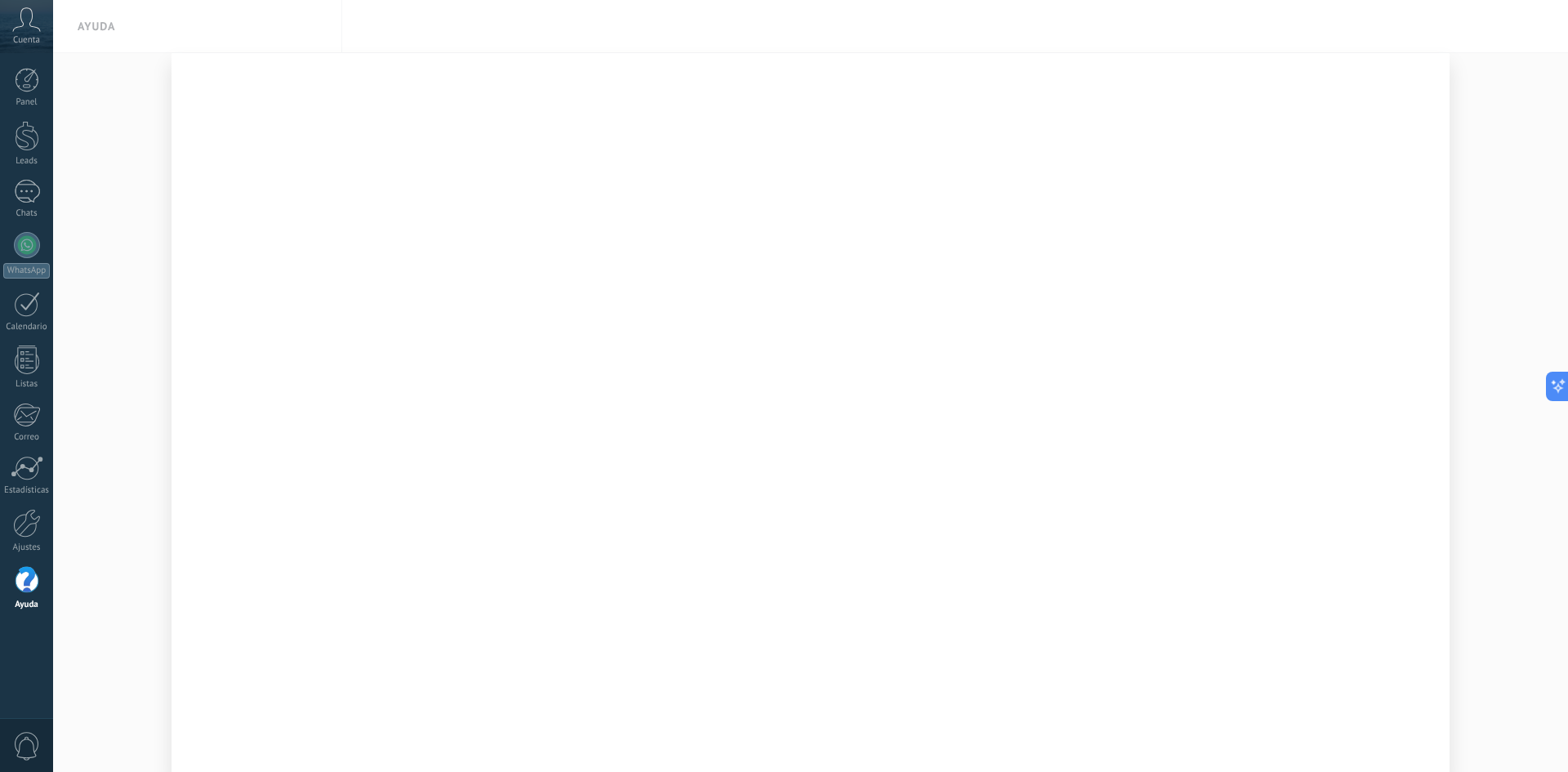
click at [1241, 237] on div at bounding box center [810, 386] width 1515 height 772
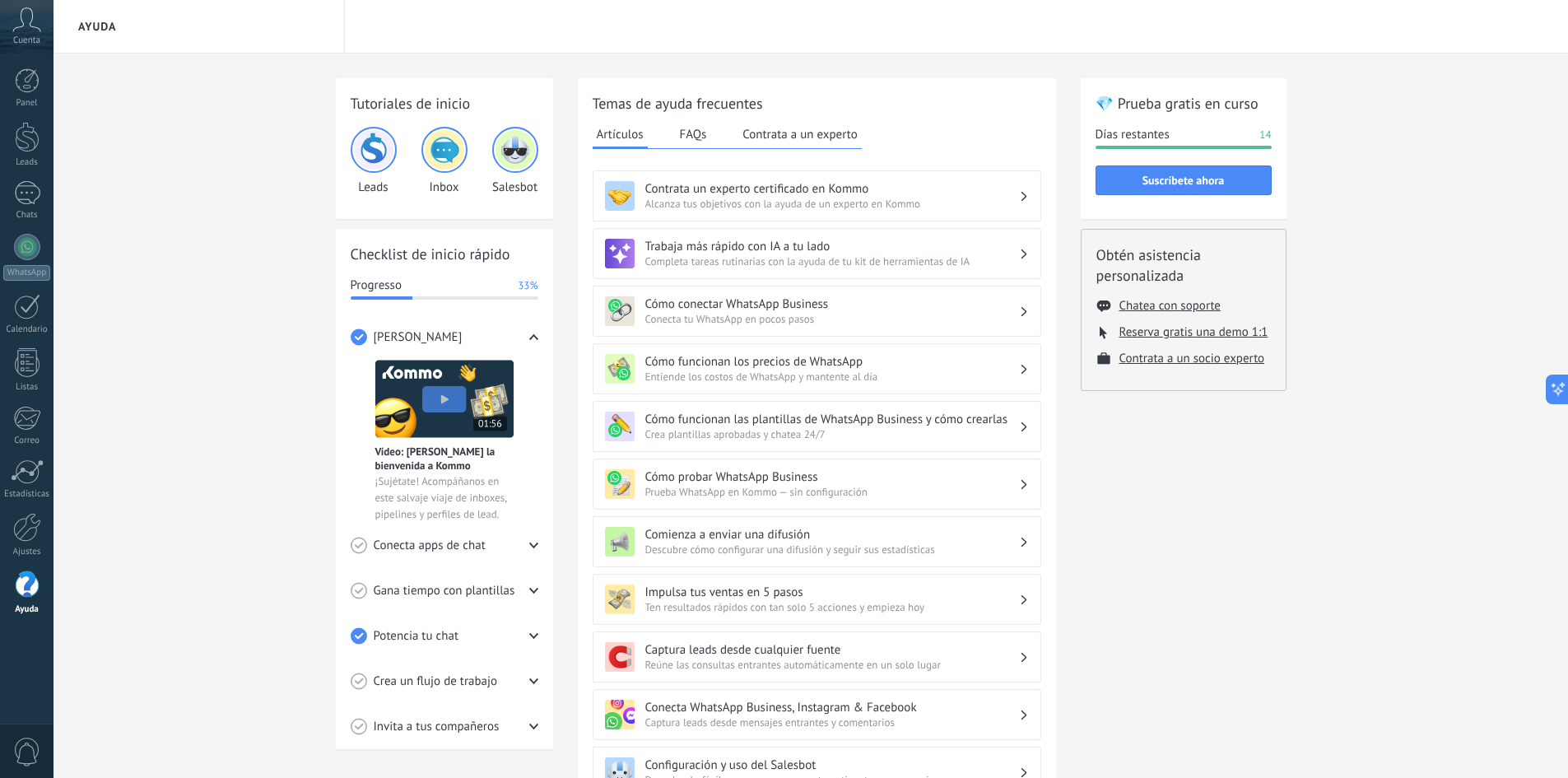
click at [720, 305] on h3 "Cómo conectar WhatsApp Business" at bounding box center [832, 304] width 374 height 16
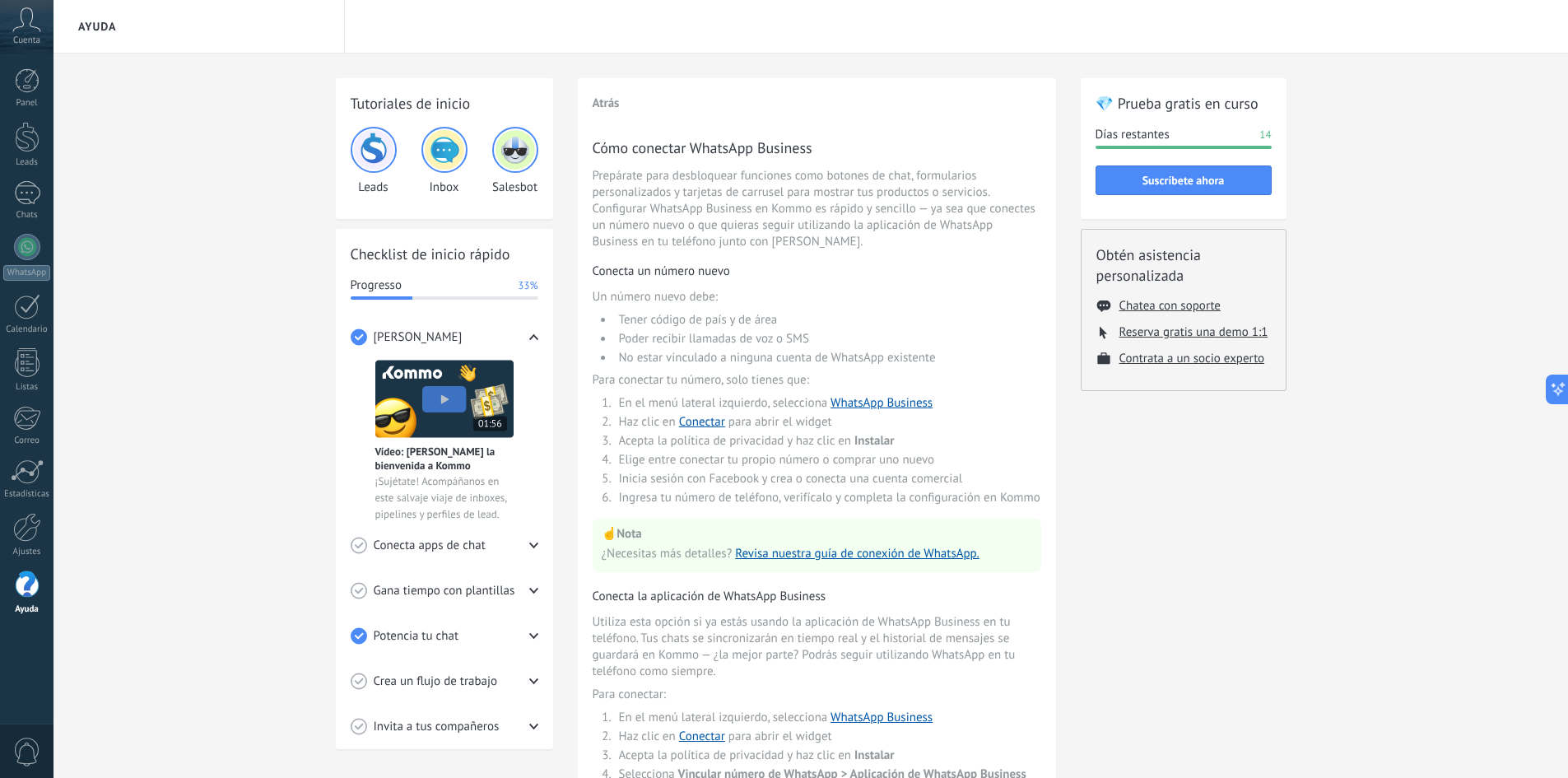
click at [12, 35] on div "Cuenta" at bounding box center [26, 26] width 53 height 53
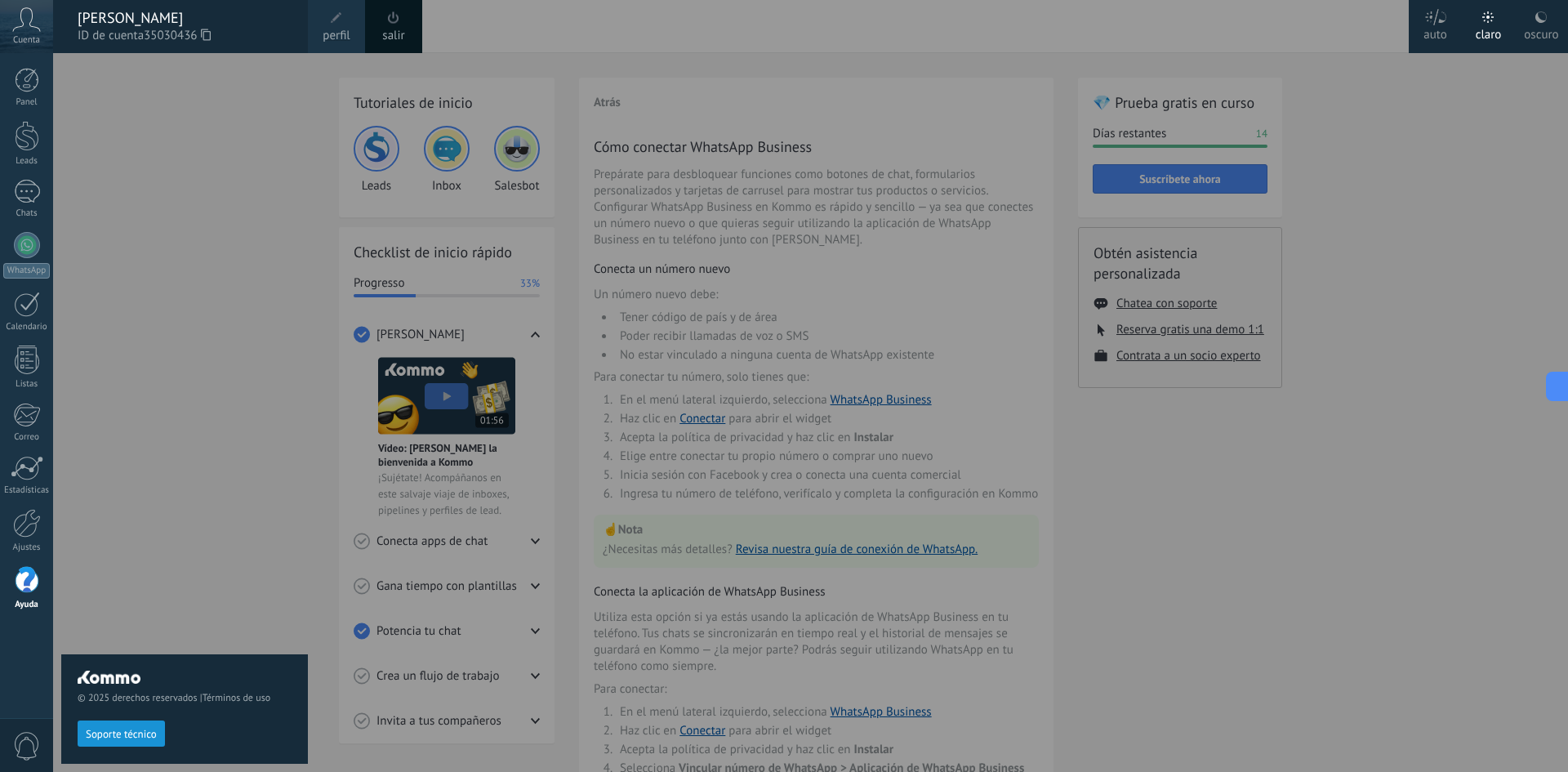
click at [390, 27] on link "salir" at bounding box center [393, 36] width 22 height 18
